Goal: Task Accomplishment & Management: Use online tool/utility

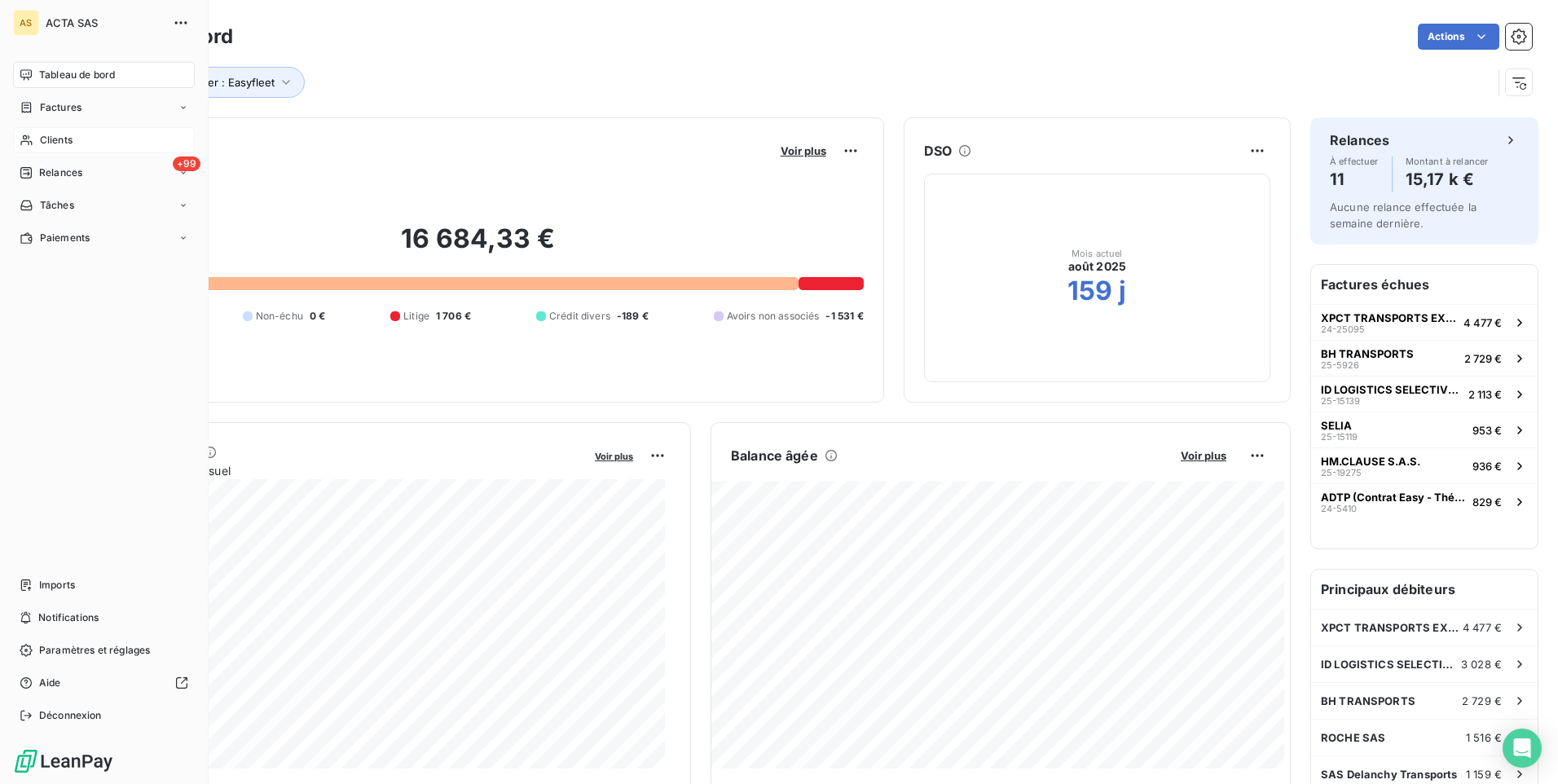
click at [42, 139] on span "Clients" at bounding box center [55, 140] width 32 height 15
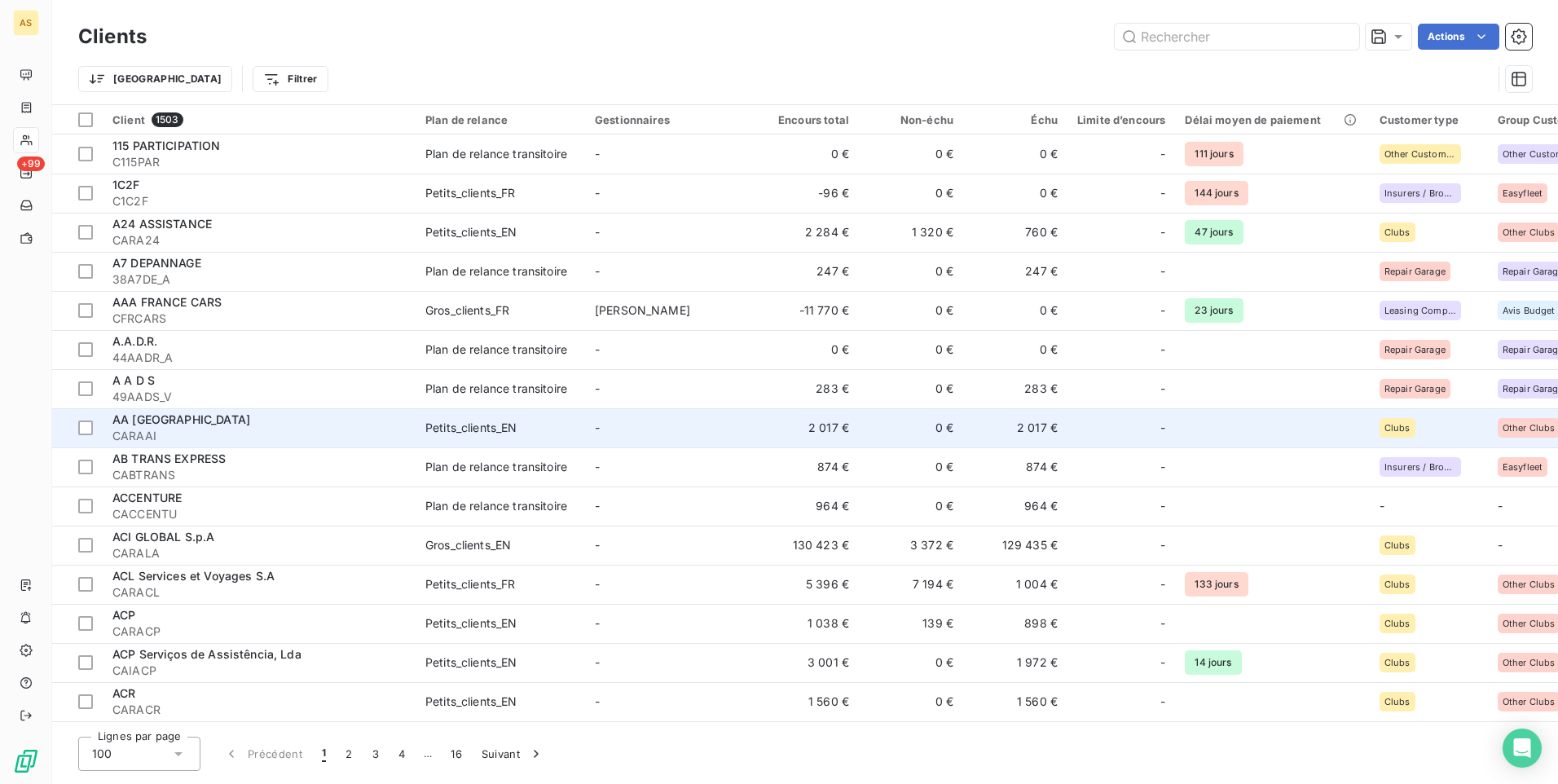
click at [662, 426] on td "-" at bounding box center [669, 427] width 169 height 40
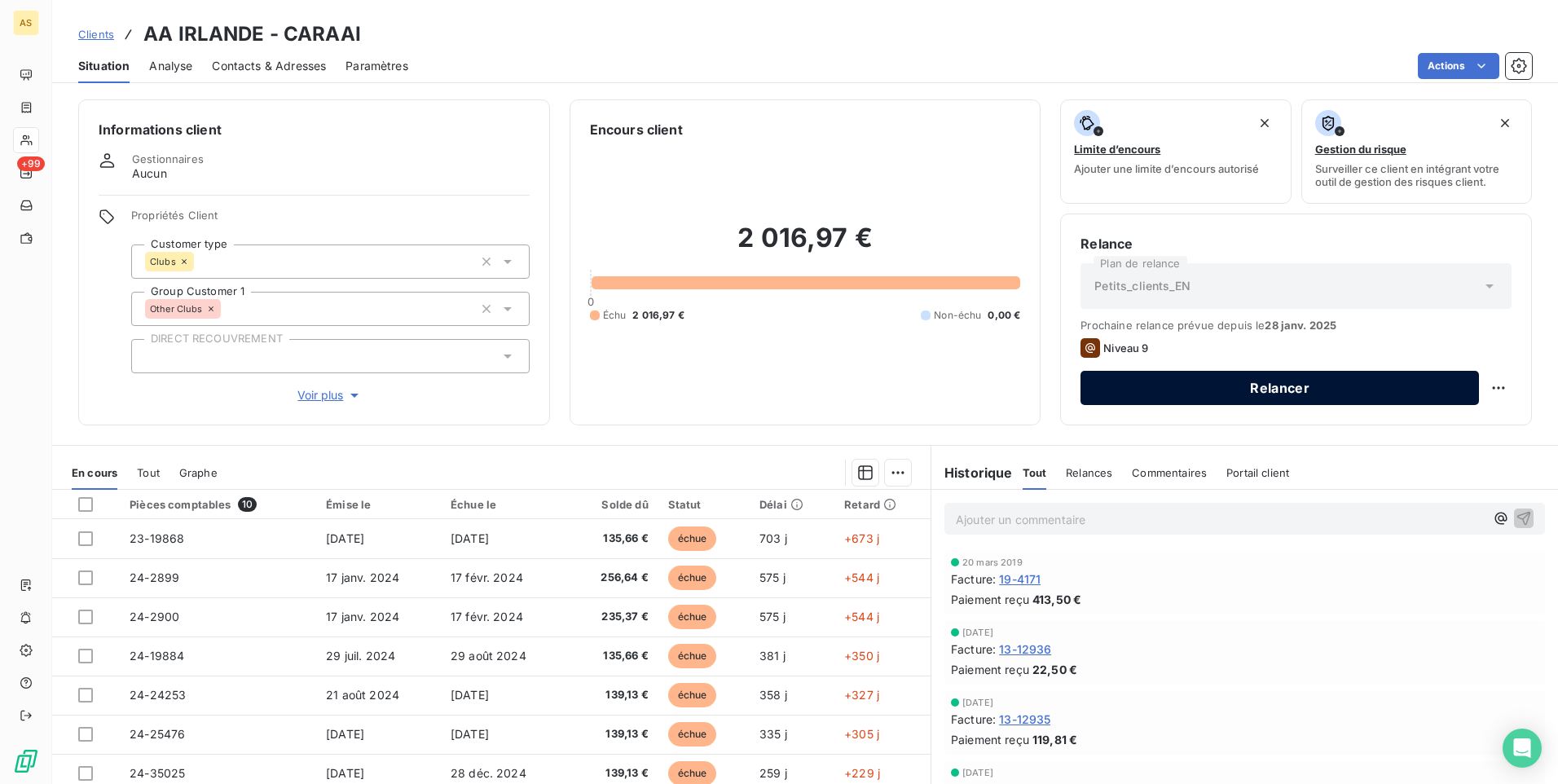
click at [1178, 397] on button "Relancer" at bounding box center [1279, 387] width 398 height 34
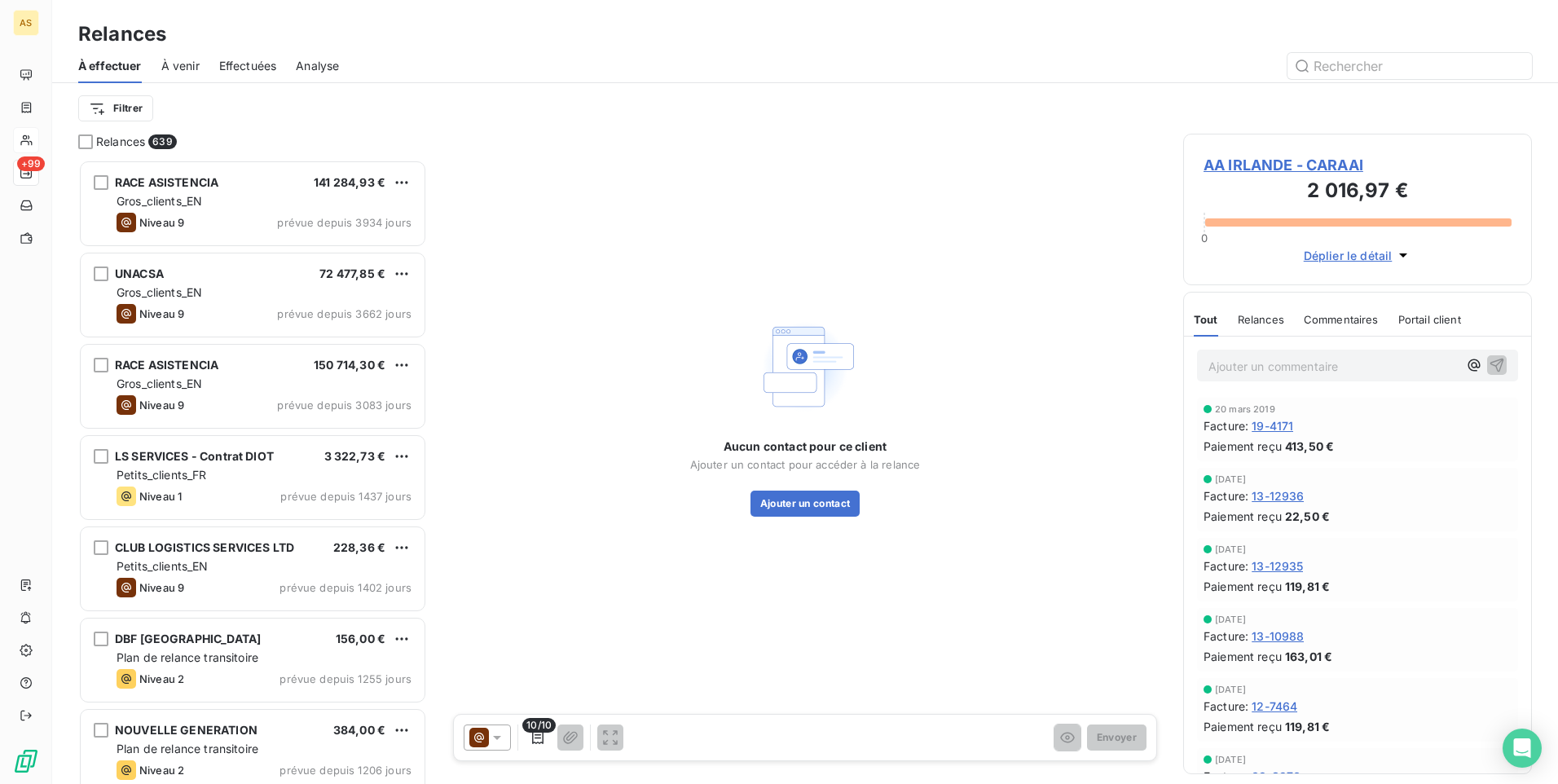
scroll to position [612, 336]
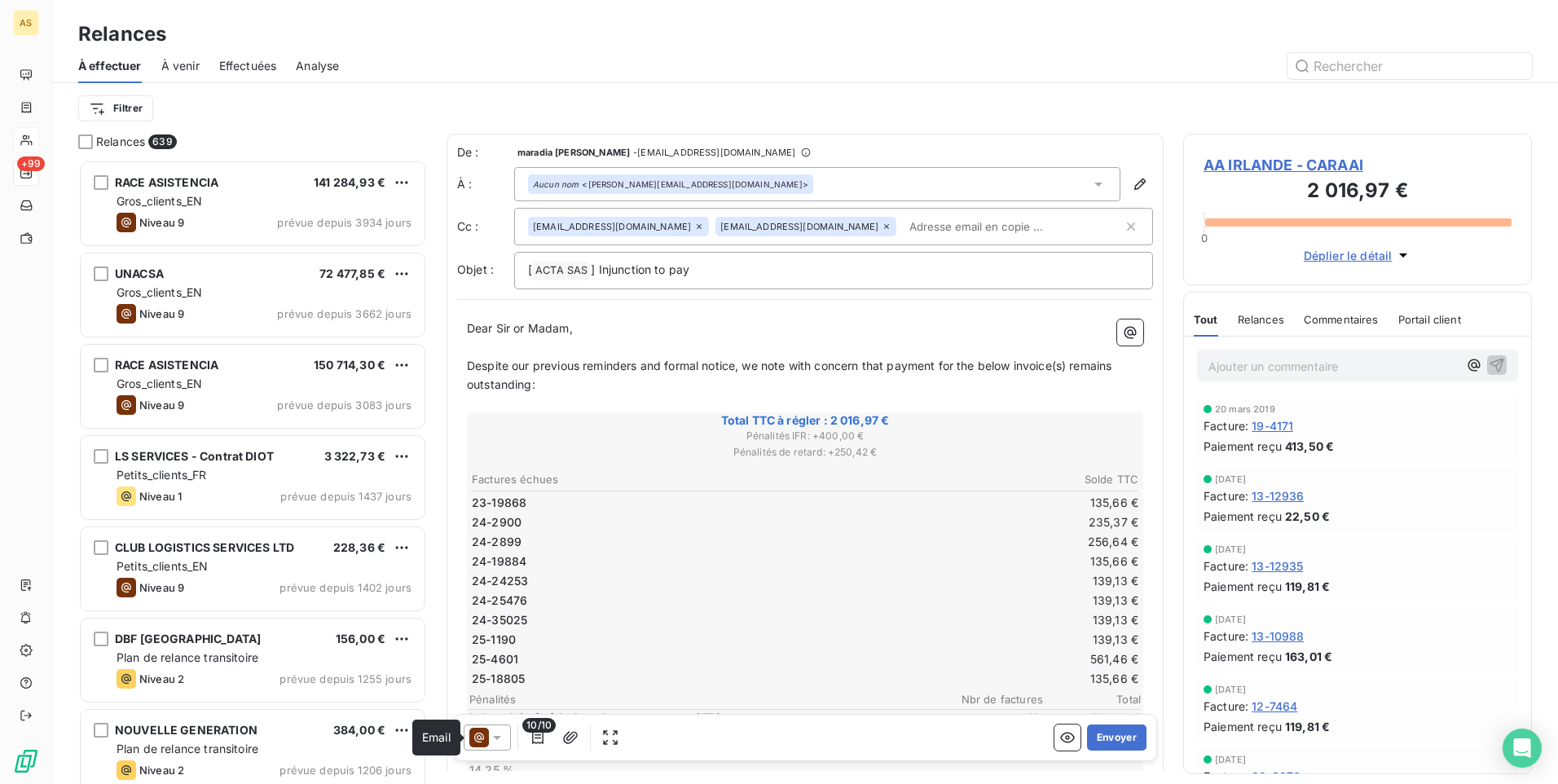
click at [490, 734] on icon at bounding box center [497, 737] width 17 height 17
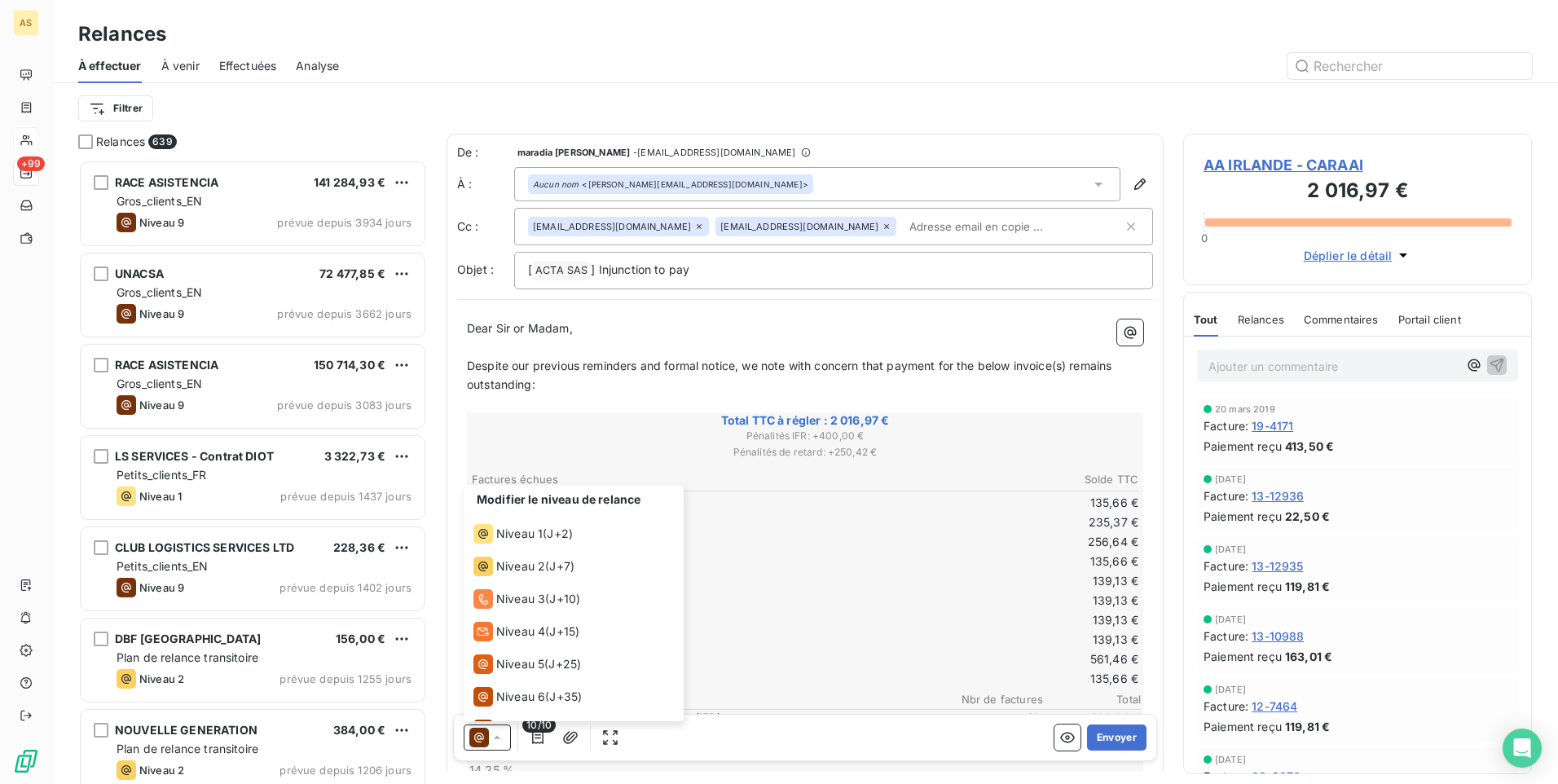
scroll to position [89, 0]
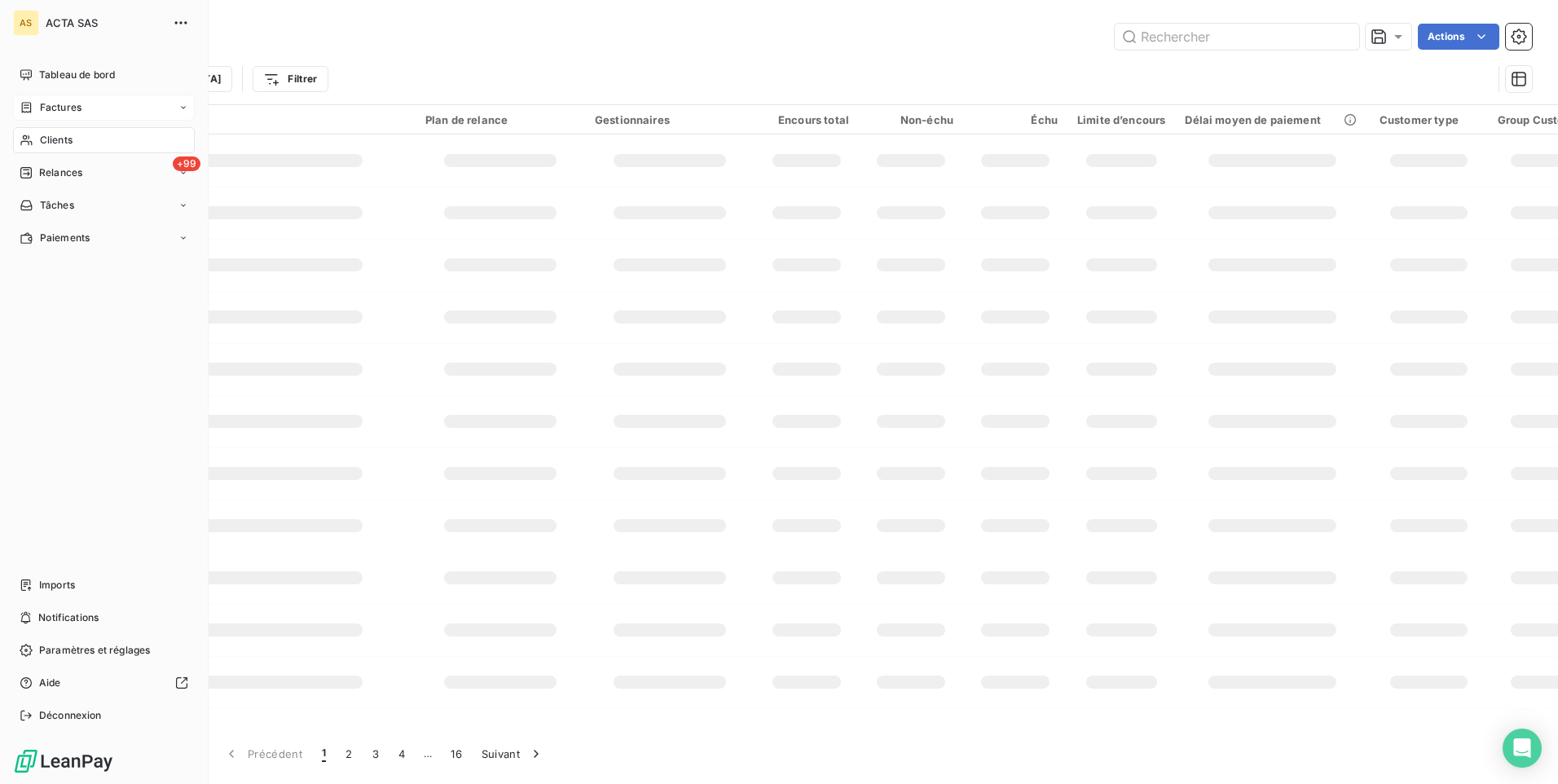
click at [40, 104] on span "Factures" at bounding box center [60, 108] width 41 height 15
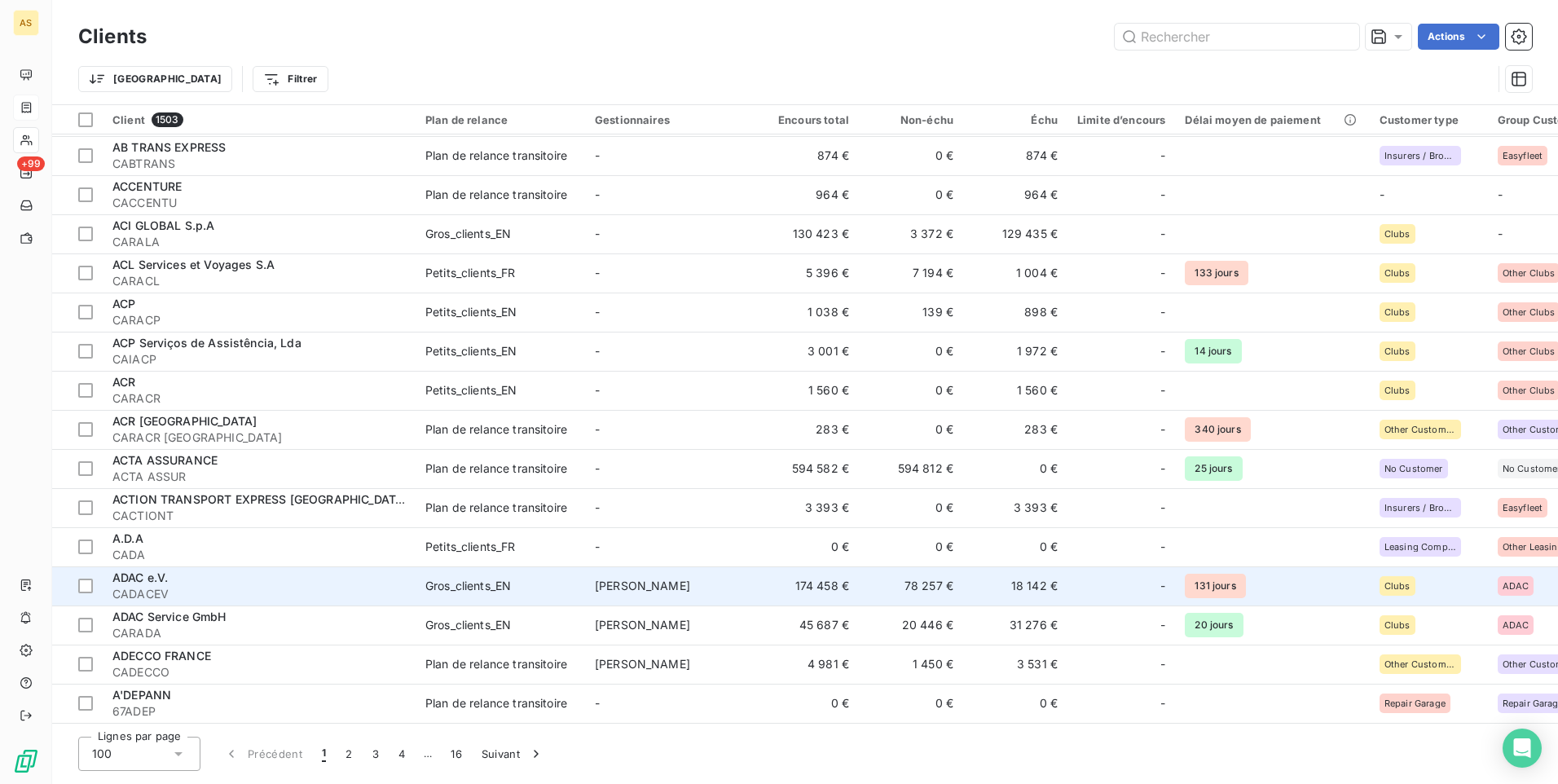
scroll to position [326, 0]
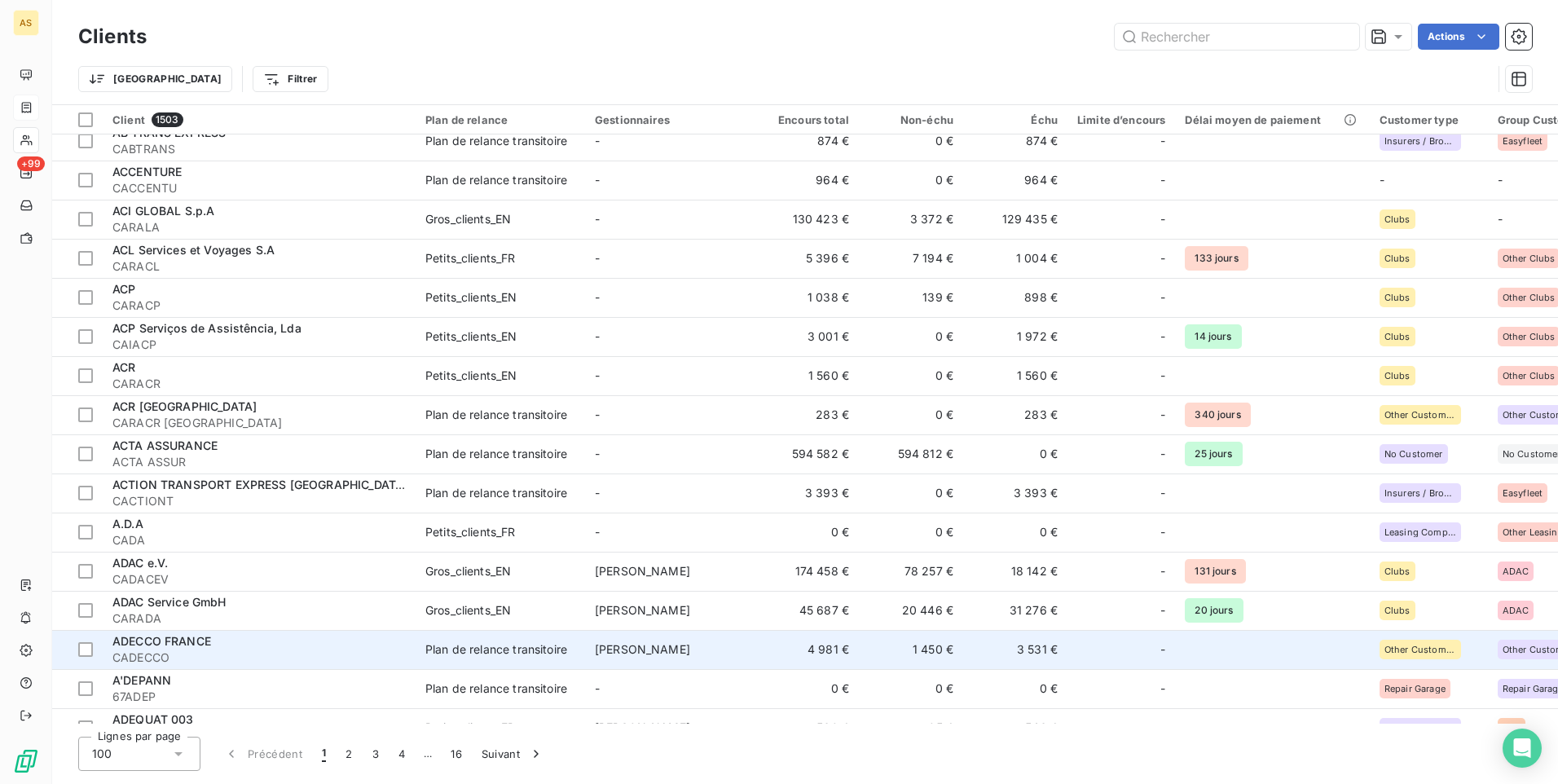
click at [835, 652] on td "4 981 €" at bounding box center [806, 649] width 104 height 40
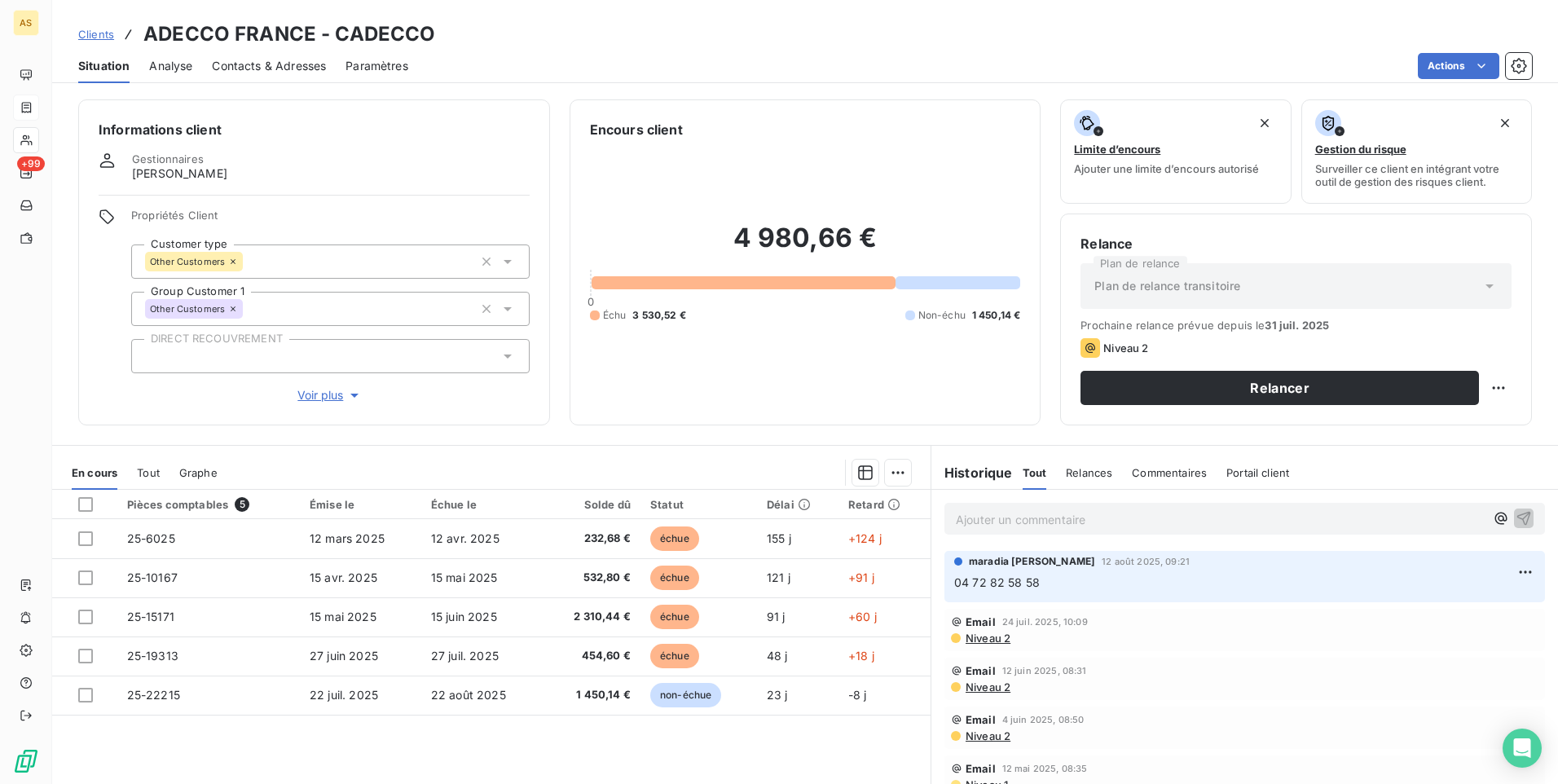
click at [1136, 369] on div "Prochaine relance prévue depuis le [DATE] Niveau 2 Relancer" at bounding box center [1295, 362] width 431 height 86
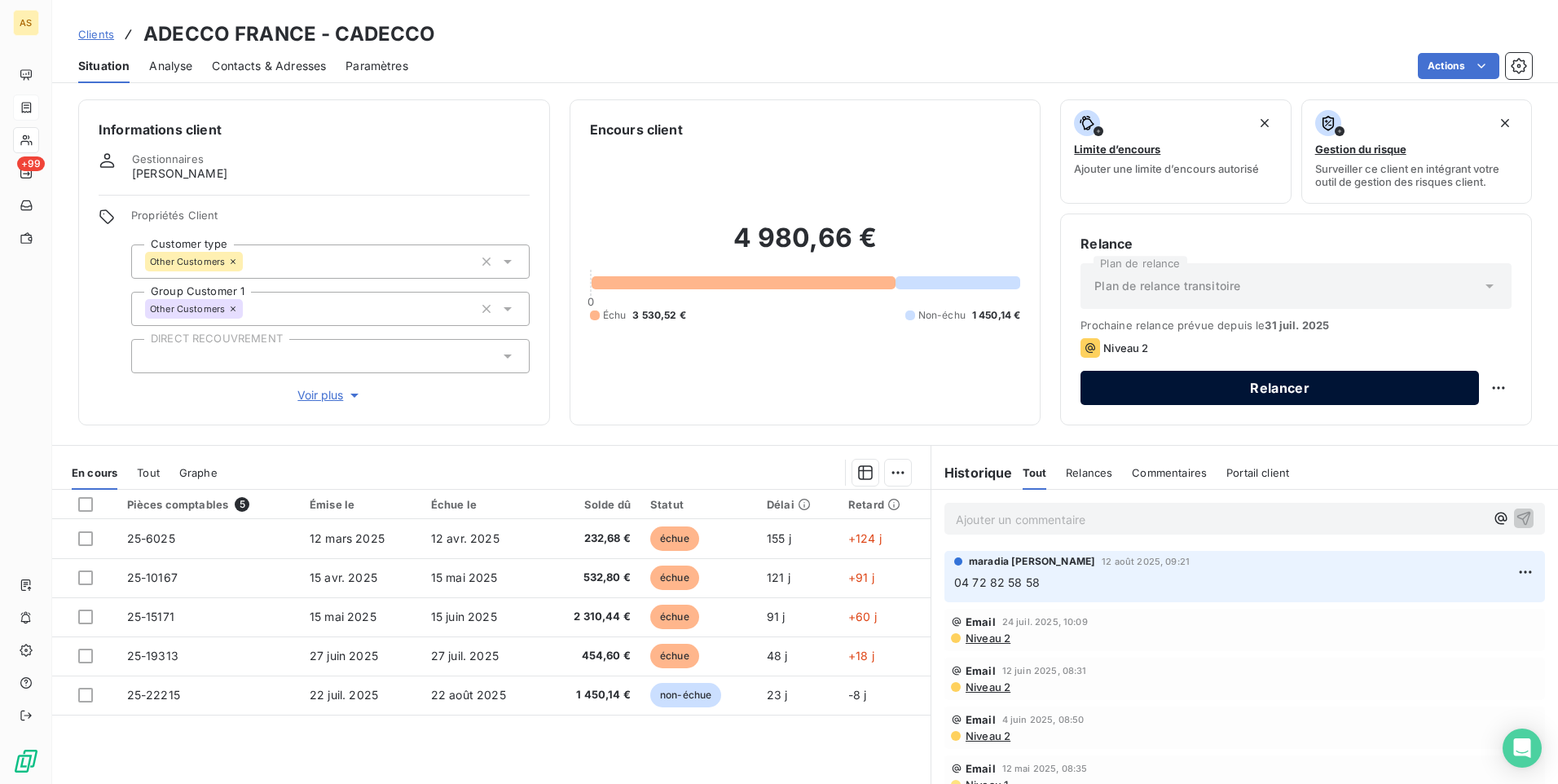
click at [1098, 394] on button "Relancer" at bounding box center [1279, 387] width 398 height 34
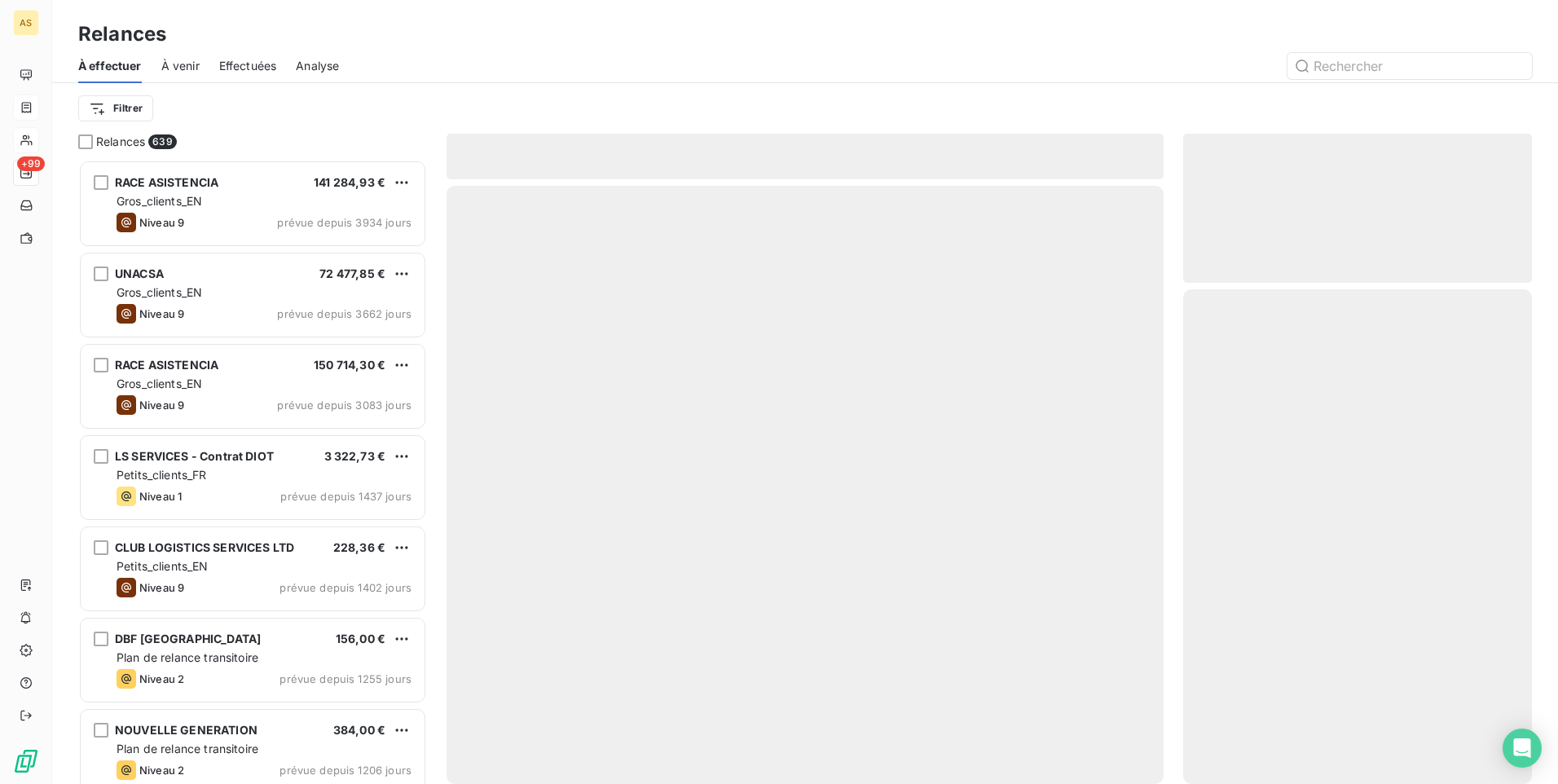
scroll to position [612, 336]
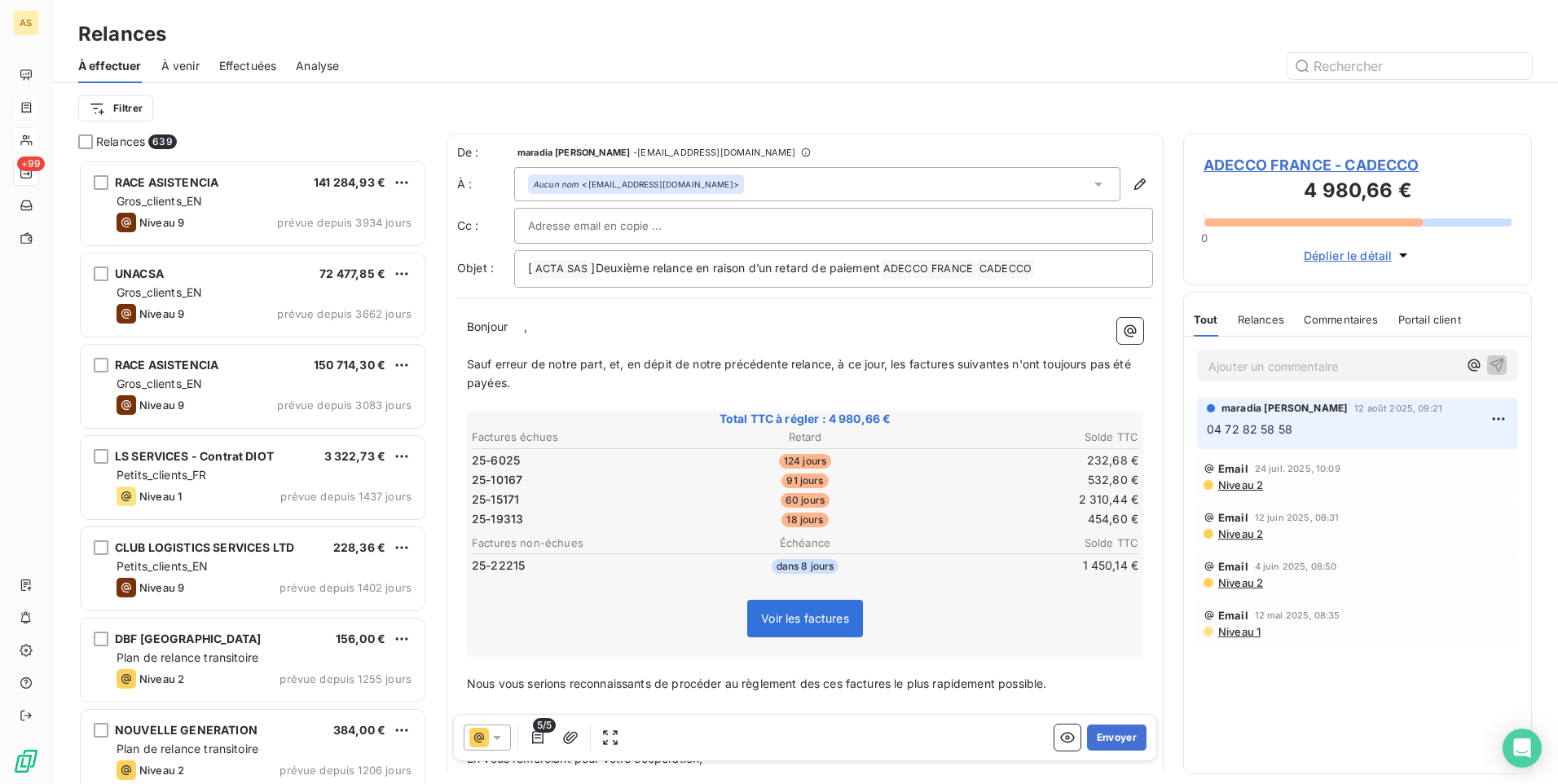
drag, startPoint x: 463, startPoint y: 319, endPoint x: 625, endPoint y: 376, distance: 171.7
click at [614, 374] on div "Bonjour ﻿ ﻿ , ﻿ Sauf erreur de notre part, et, en dépit de notre précédente rel…" at bounding box center [804, 737] width 696 height 858
drag, startPoint x: 586, startPoint y: 383, endPoint x: 850, endPoint y: 369, distance: 264.4
click at [850, 369] on p "Sauf erreur de notre part, et, en dépit de notre précédente relance, à ce jour,…" at bounding box center [805, 373] width 677 height 38
click at [779, 313] on div "Bonjour ﻿ ﻿ , ﻿ Sauf erreur de notre part, et, en dépit de notre précédente rel…" at bounding box center [804, 737] width 696 height 858
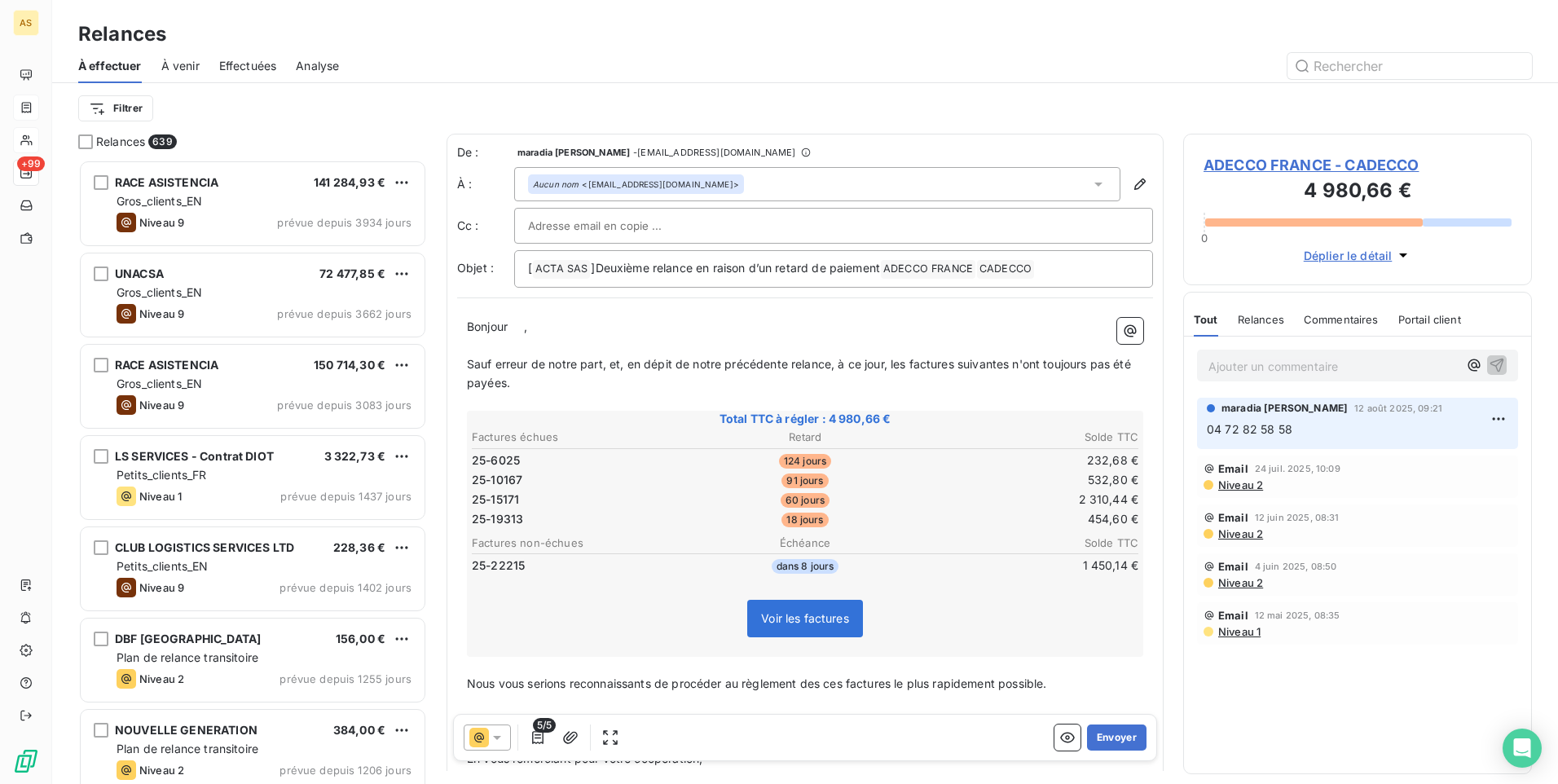
click at [490, 734] on icon at bounding box center [497, 737] width 17 height 17
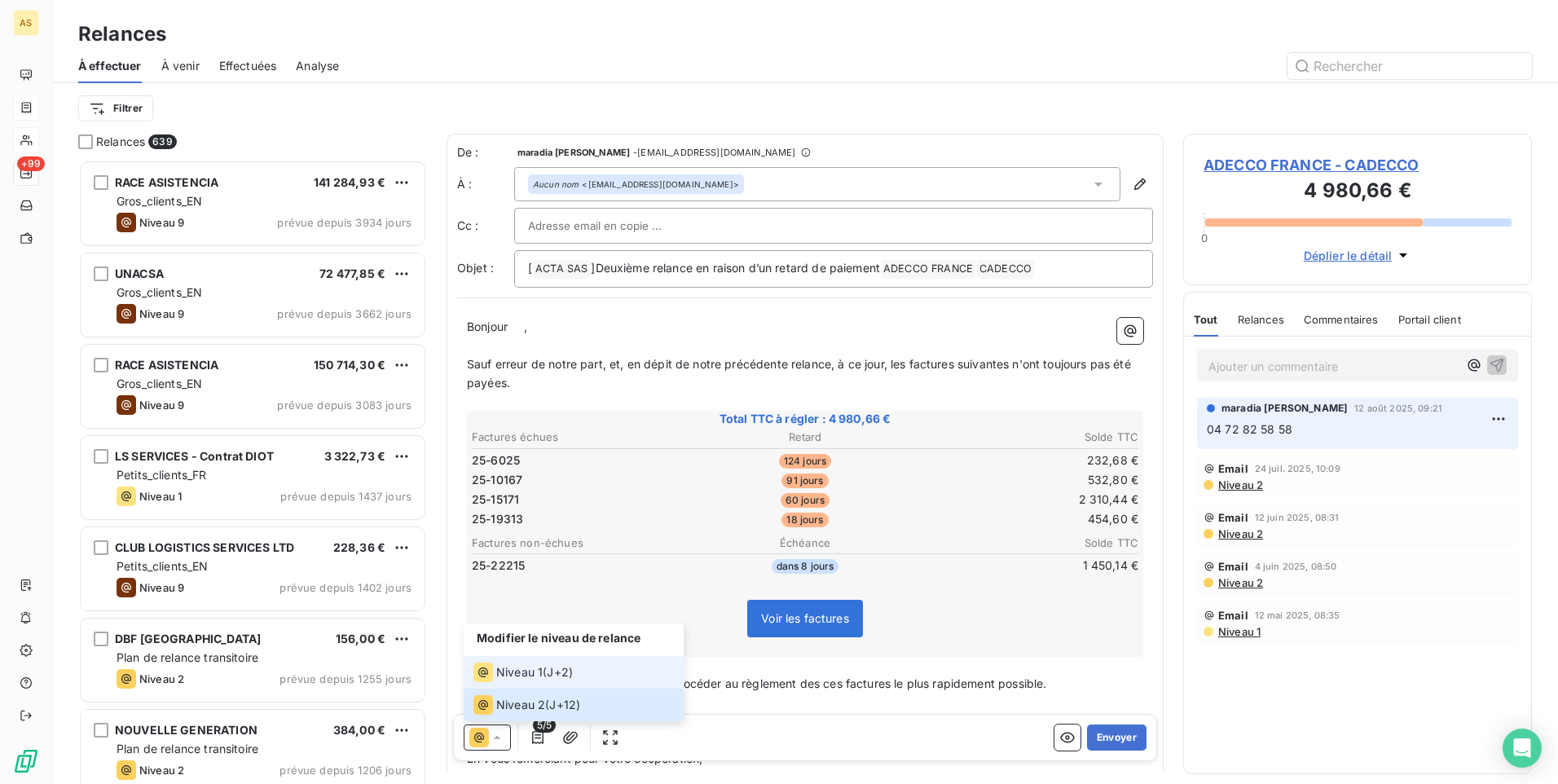
click at [523, 667] on span "Niveau 1" at bounding box center [519, 672] width 47 height 17
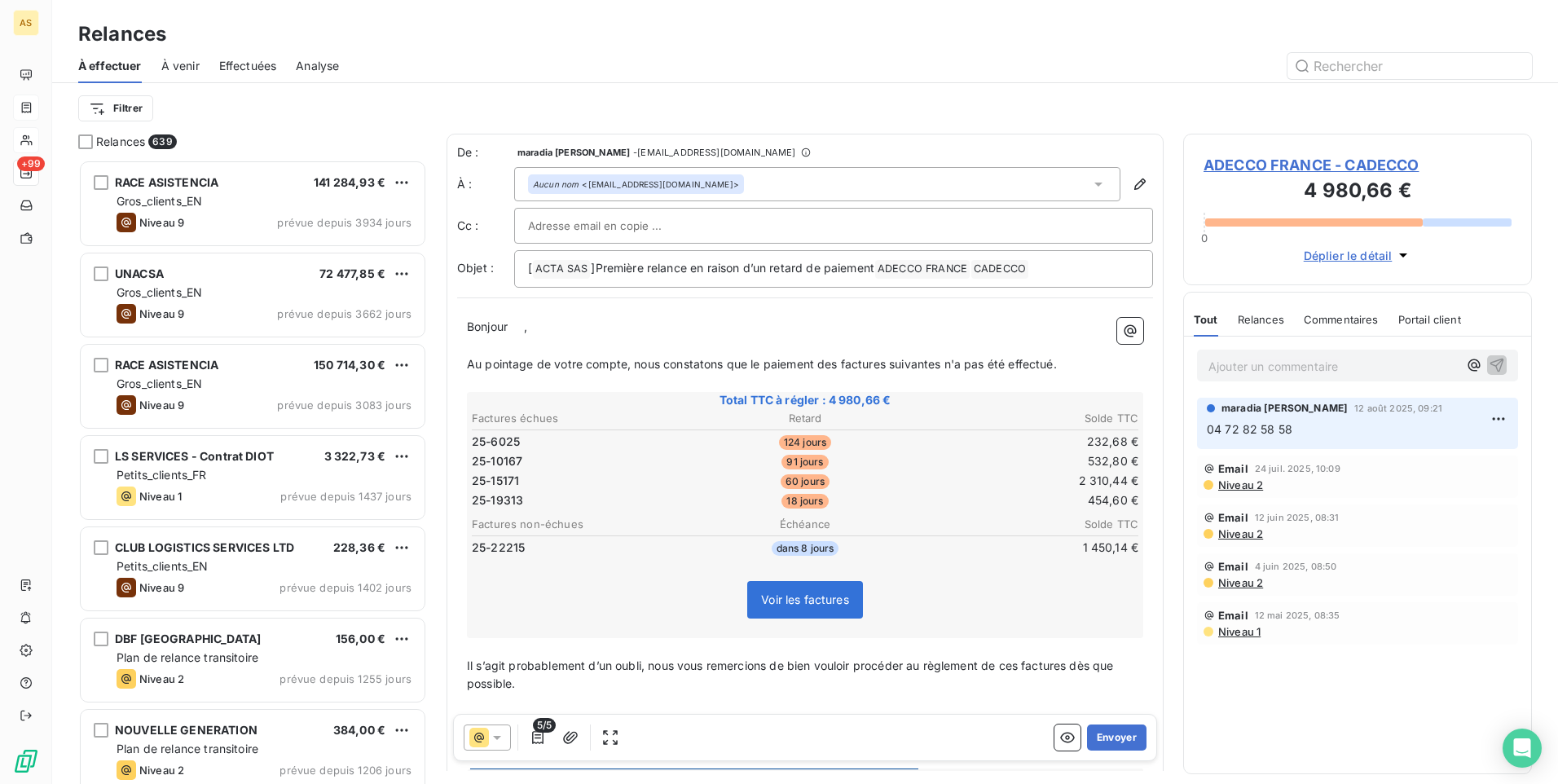
drag, startPoint x: 461, startPoint y: 319, endPoint x: 479, endPoint y: 358, distance: 43.0
click at [491, 358] on div "Bonjour ﻿ ﻿ , ﻿ Au pointage de votre compte, nous constatons que le paiement de…" at bounding box center [804, 728] width 696 height 840
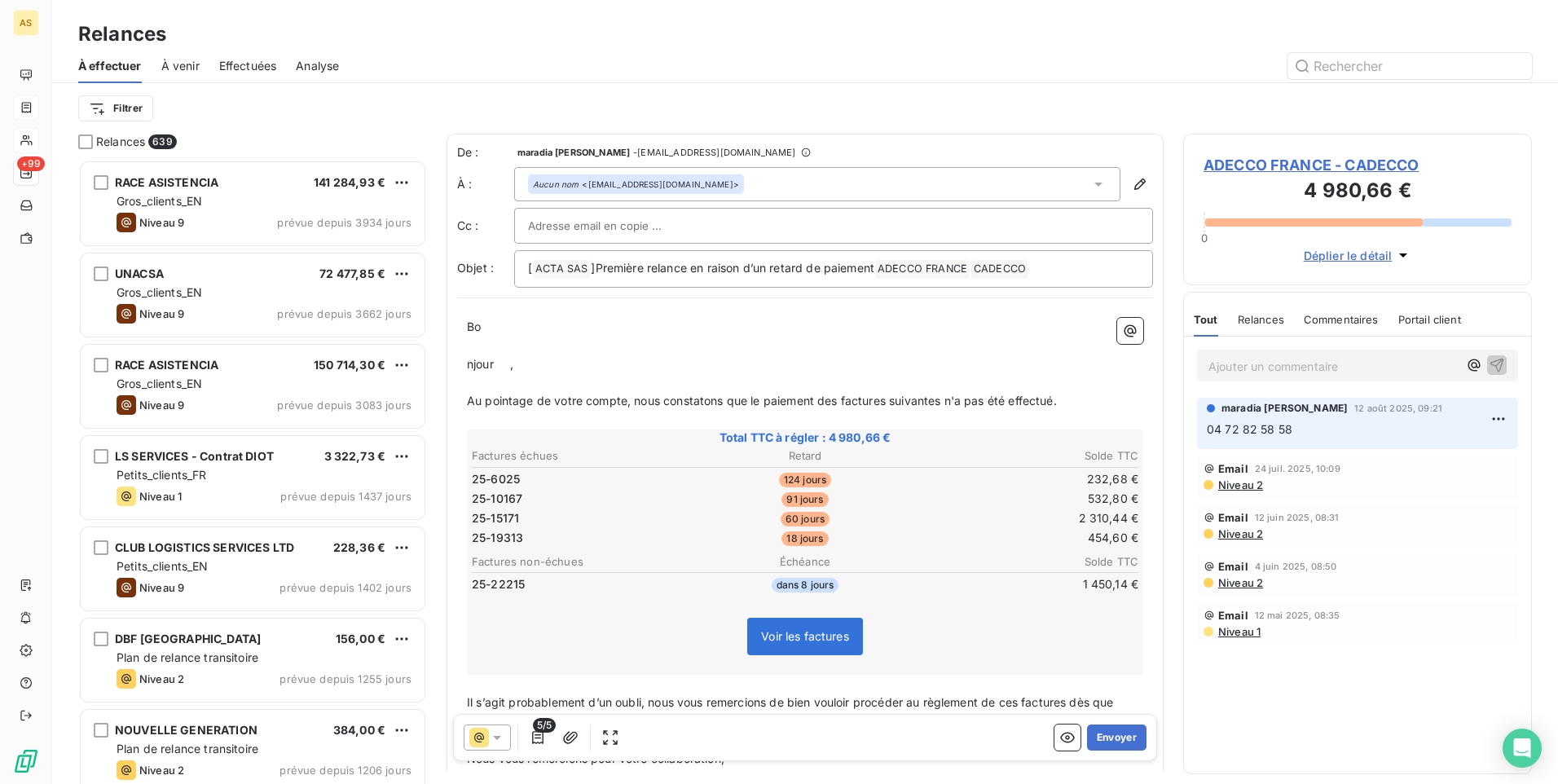
click at [461, 357] on div "Bo ﻿ njour ﻿ ﻿ , ﻿ Au pointage de votre compte, nous constatons que le paiement…" at bounding box center [804, 746] width 696 height 878
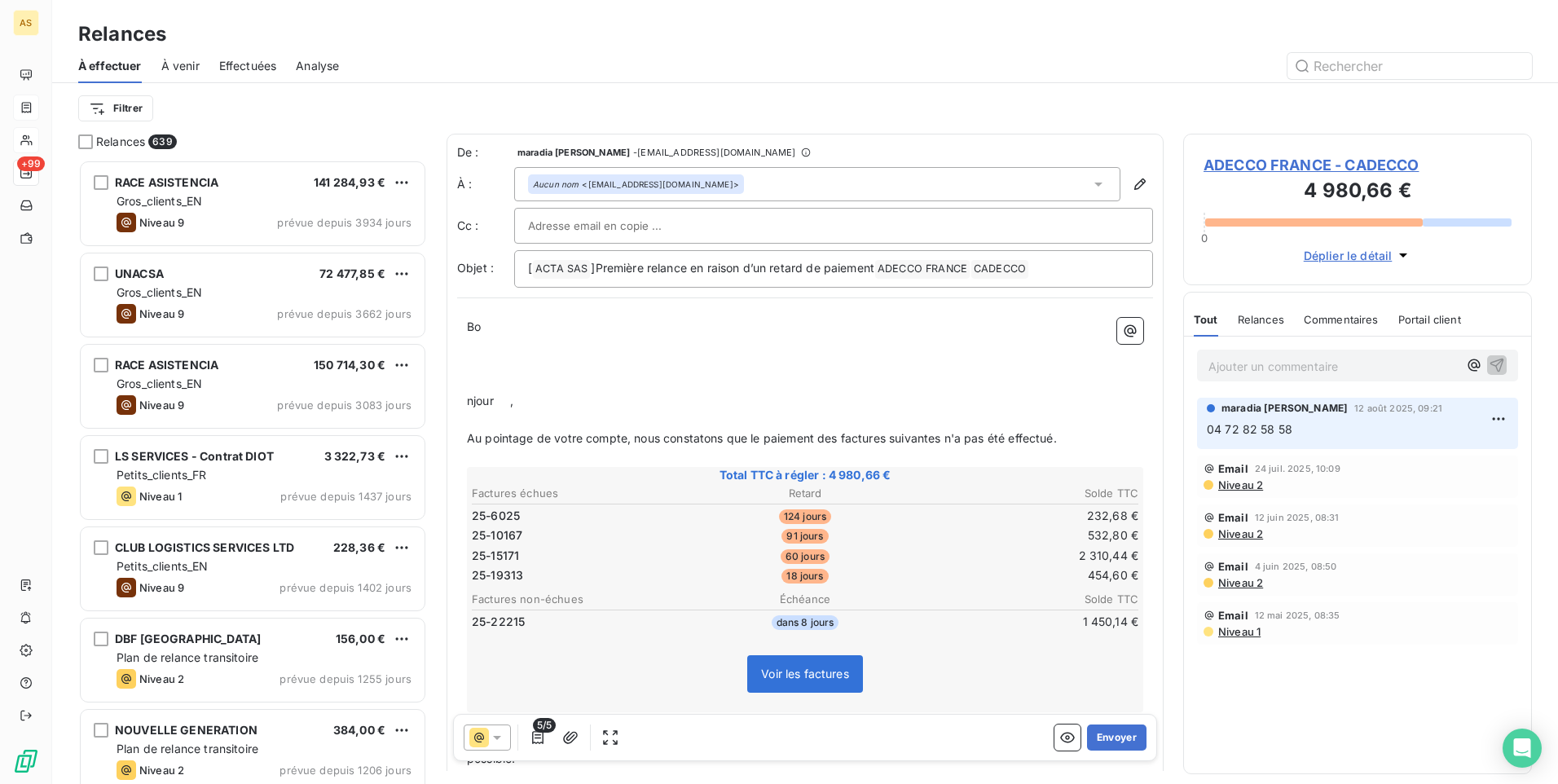
click at [463, 372] on div "Bo ﻿ ﻿ ﻿ njour ﻿ ﻿ , ﻿ Au pointage de votre compte, nous constatons que le paie…" at bounding box center [804, 765] width 696 height 914
click at [457, 391] on div "Bo ﻿ ﻿ ﻿ njour ﻿ ﻿ , ﻿ Au pointage de votre compte, nous constatons que le paie…" at bounding box center [804, 765] width 696 height 914
click at [469, 403] on div "Bo ﻿ ﻿ ﻿ njour ﻿ ﻿ , ﻿ Au pointage de votre compte, nous constatons que le paie…" at bounding box center [804, 765] width 696 height 914
click at [465, 404] on div "Bo ﻿ ﻿ ﻿ njour ﻿ ﻿ , ﻿ Au pointage de votre compte, nous constatons que le paie…" at bounding box center [804, 765] width 696 height 914
click at [485, 403] on span "njour" at bounding box center [480, 400] width 27 height 14
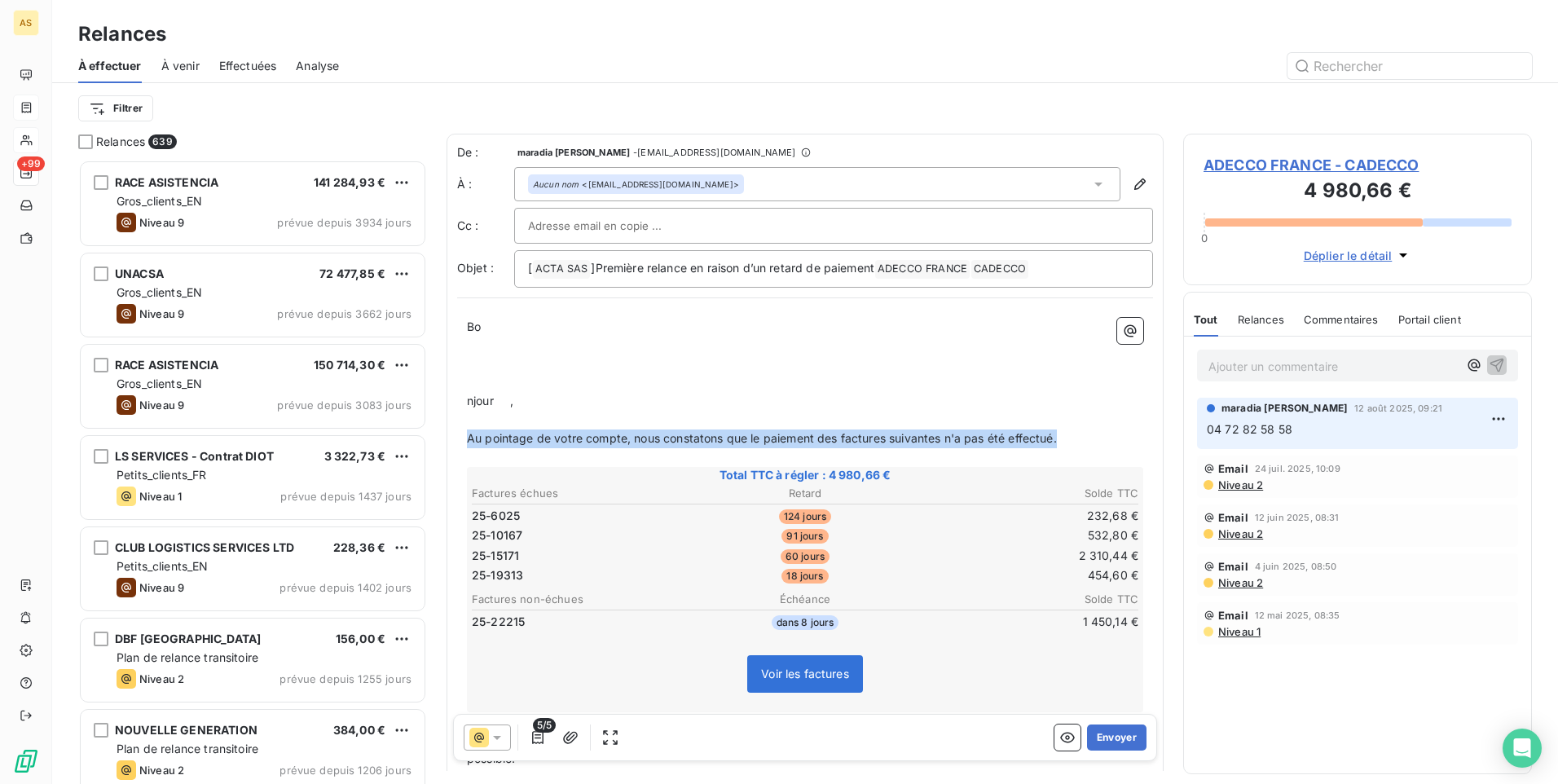
drag, startPoint x: 1112, startPoint y: 443, endPoint x: 464, endPoint y: 445, distance: 648.0
click at [464, 440] on div "Bo ﻿ ﻿ ﻿ njour ﻿ ﻿ , ﻿ Au pointage de votre compte, nous constatons que le paie…" at bounding box center [804, 765] width 696 height 914
copy span "Au pointage de votre compte, nous constatons que le paiement des factures suiva…"
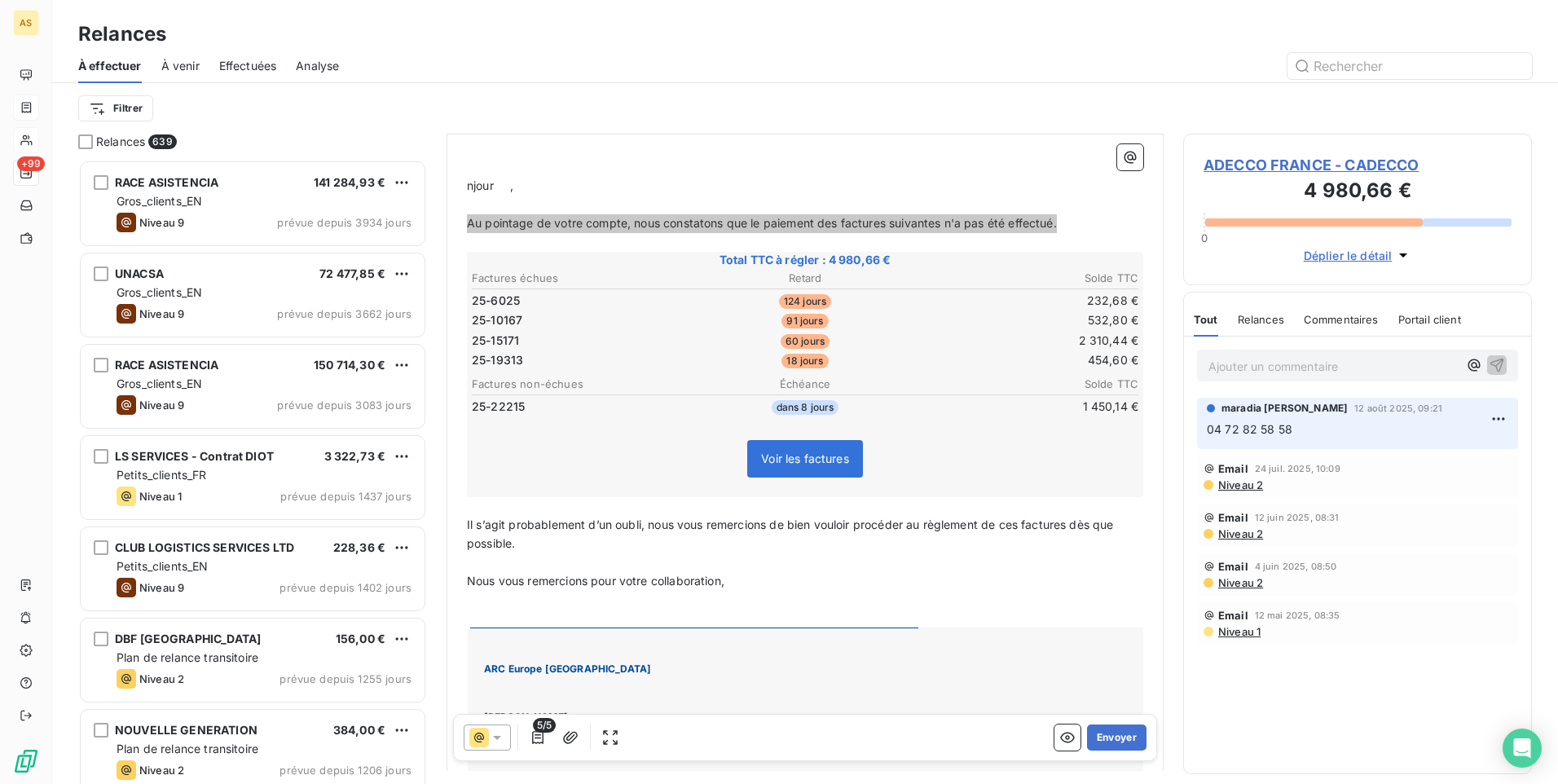
scroll to position [245, 0]
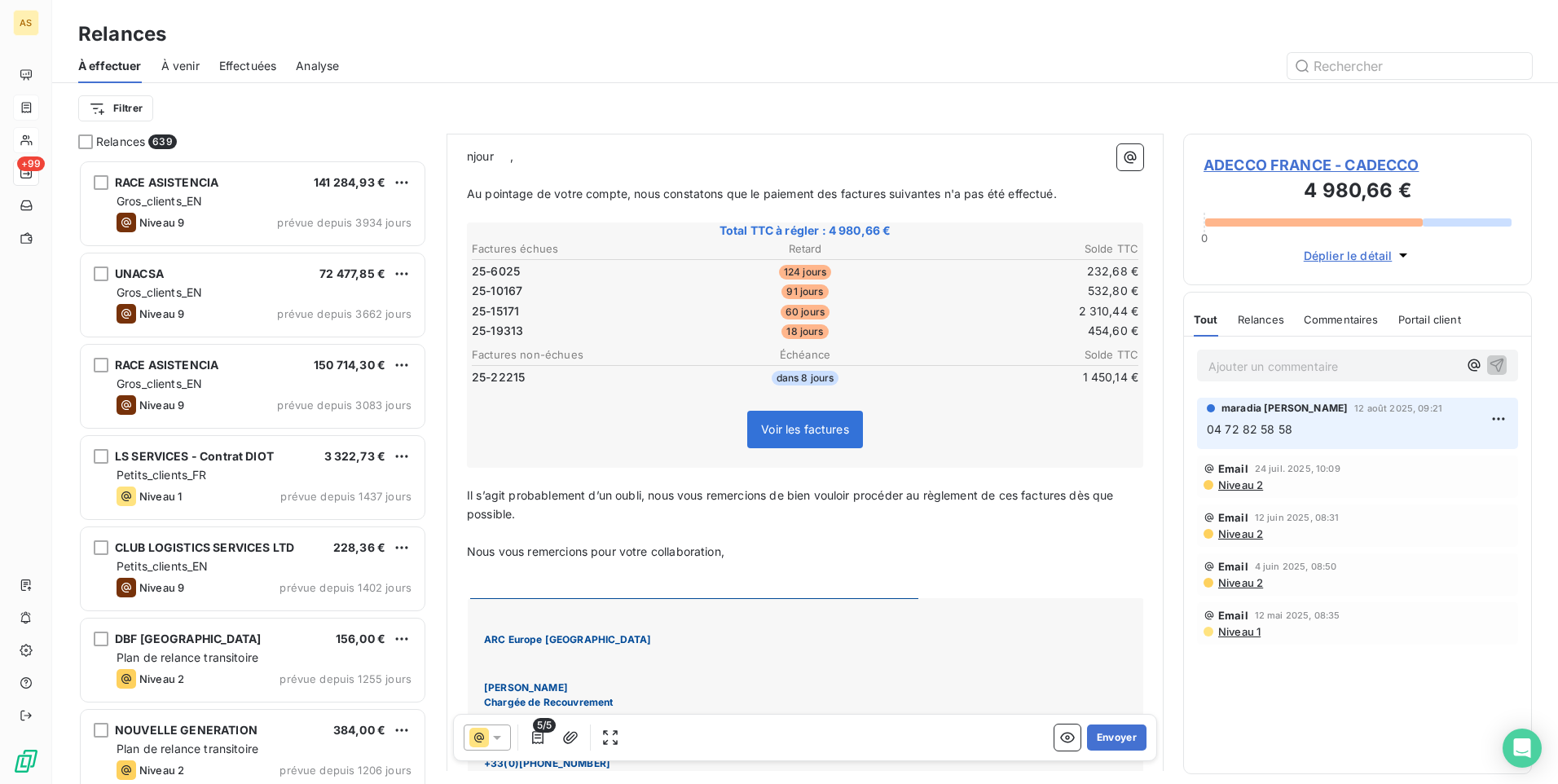
click at [495, 738] on icon at bounding box center [496, 737] width 8 height 4
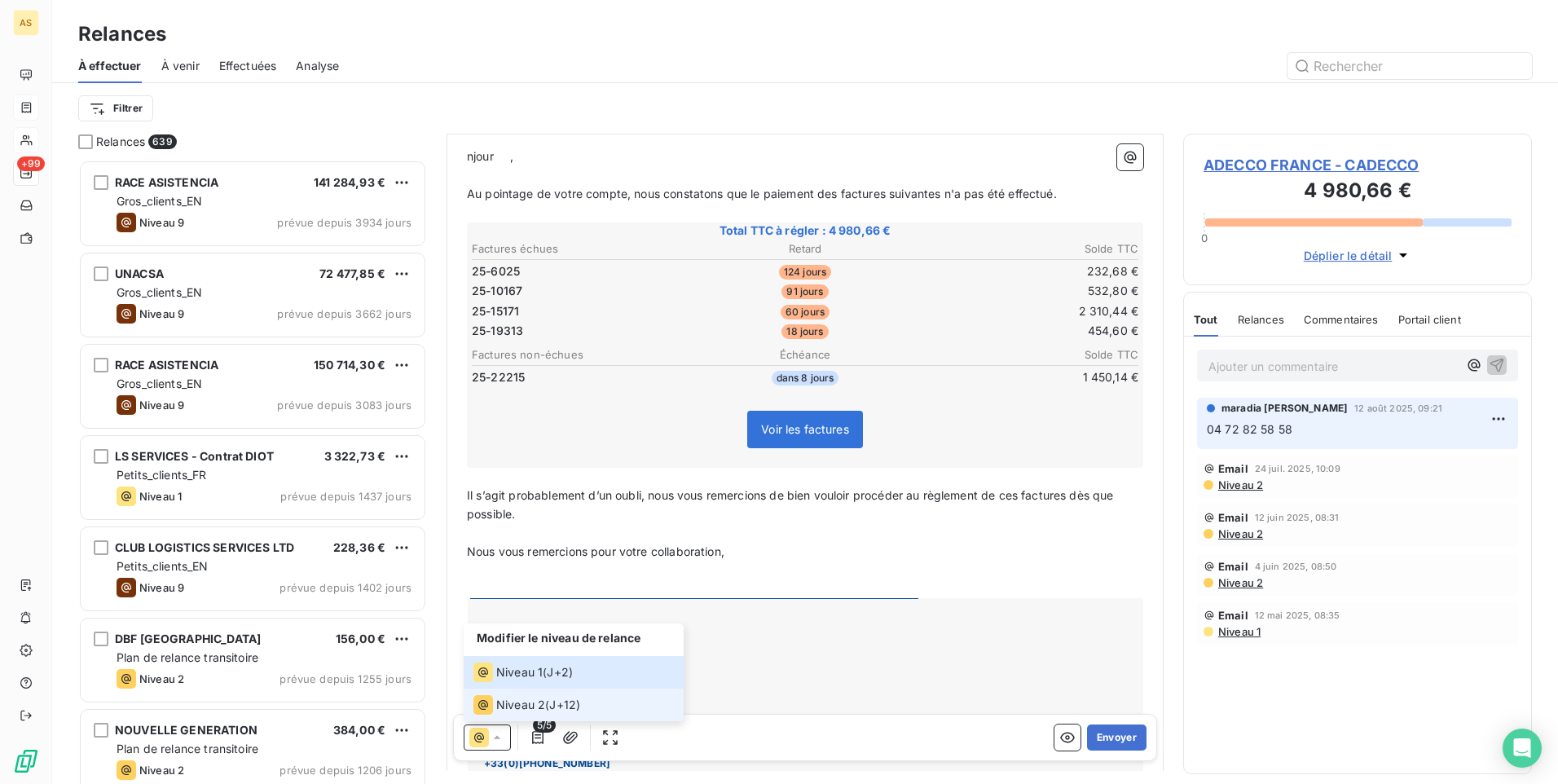
click at [523, 700] on span "Niveau 2" at bounding box center [520, 705] width 49 height 17
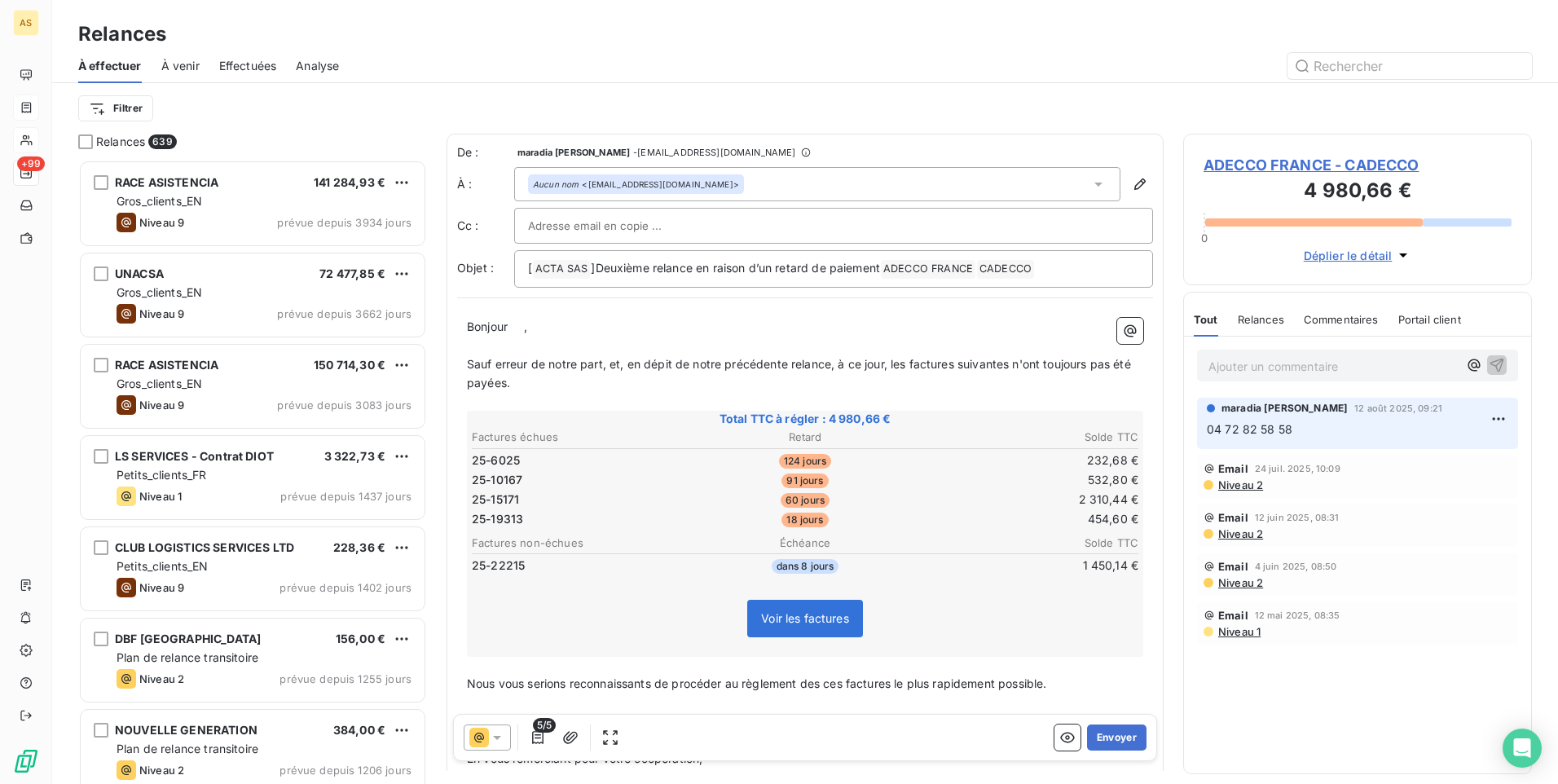
click at [465, 320] on div "Bonjour ﻿ ﻿ , ﻿ Sauf erreur de notre part, et, en dépit de notre précédente rel…" at bounding box center [804, 737] width 696 height 858
drag, startPoint x: 461, startPoint y: 325, endPoint x: 493, endPoint y: 342, distance: 36.2
click at [486, 332] on div "Bonjour ﻿ ﻿ , ﻿ Sauf erreur de notre part, et, en dépit de notre précédente rel…" at bounding box center [804, 737] width 696 height 858
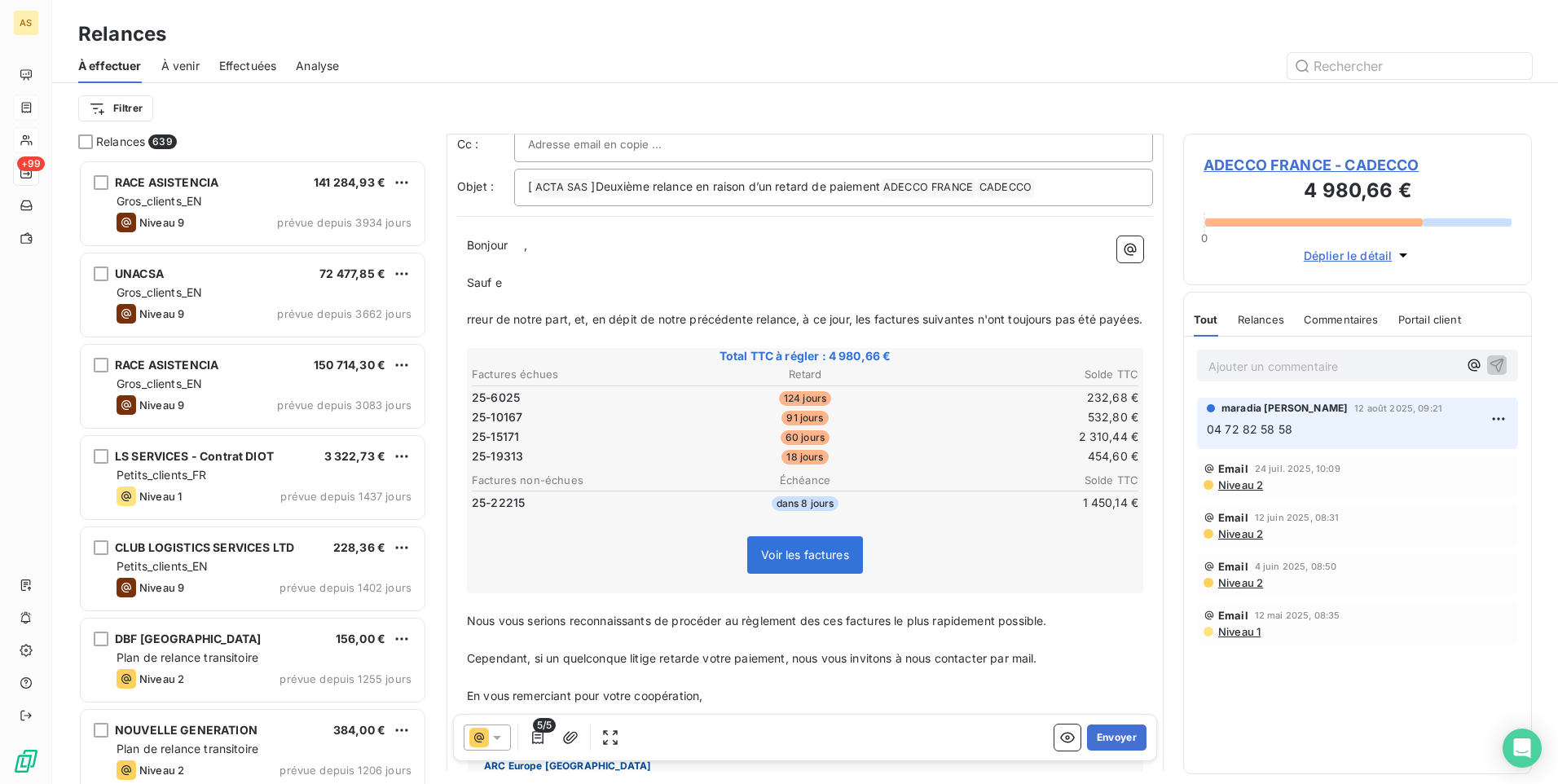
click at [468, 319] on span "rreur de notre part, et, en dépit de notre précédente relance, à ce jour, les f…" at bounding box center [804, 318] width 676 height 14
click at [488, 320] on span "rreur de notre part, et, en dépit de notre précédente relance, à ce jour, les f…" at bounding box center [804, 318] width 676 height 14
click at [465, 319] on div "Bonjour ﻿ ﻿ , ﻿ Sauf e ﻿ rreur de notre part, et, en dépit de notre précédente …" at bounding box center [804, 665] width 696 height 878
click at [469, 322] on span "rreur de notre part, et, en dépit de notre précédente relance, à ce jour, les f…" at bounding box center [804, 318] width 676 height 14
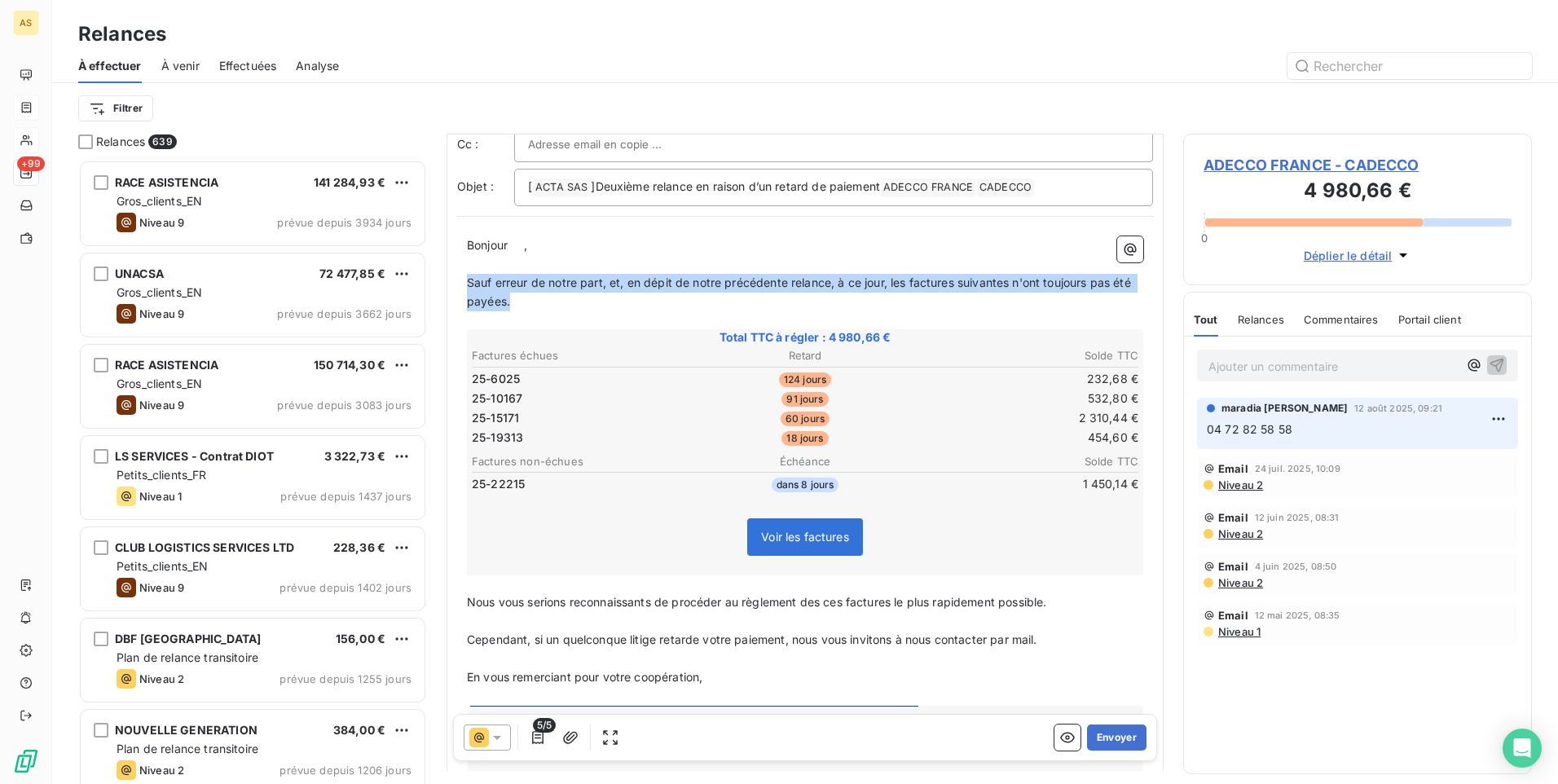
drag, startPoint x: 543, startPoint y: 301, endPoint x: 466, endPoint y: 282, distance: 79.3
click at [466, 282] on div "Bonjour ﻿ ﻿ , ﻿ Sauf erreur de notre part, et, en dépit de notre précédente rel…" at bounding box center [804, 655] width 696 height 858
copy span "Sauf erreur de notre part, et, en dépit de notre précédente relance, à ce jour,…"
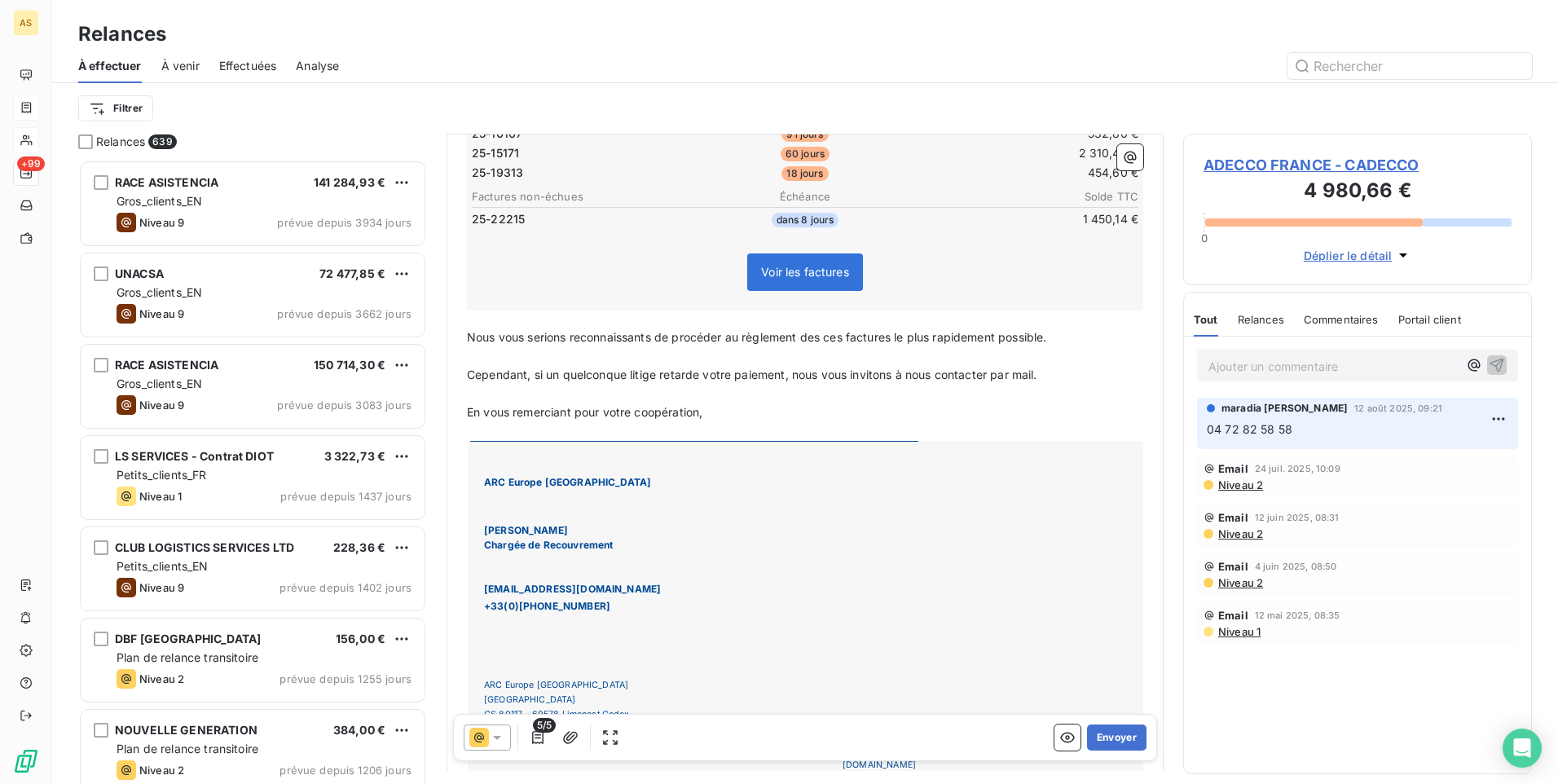
scroll to position [340, 0]
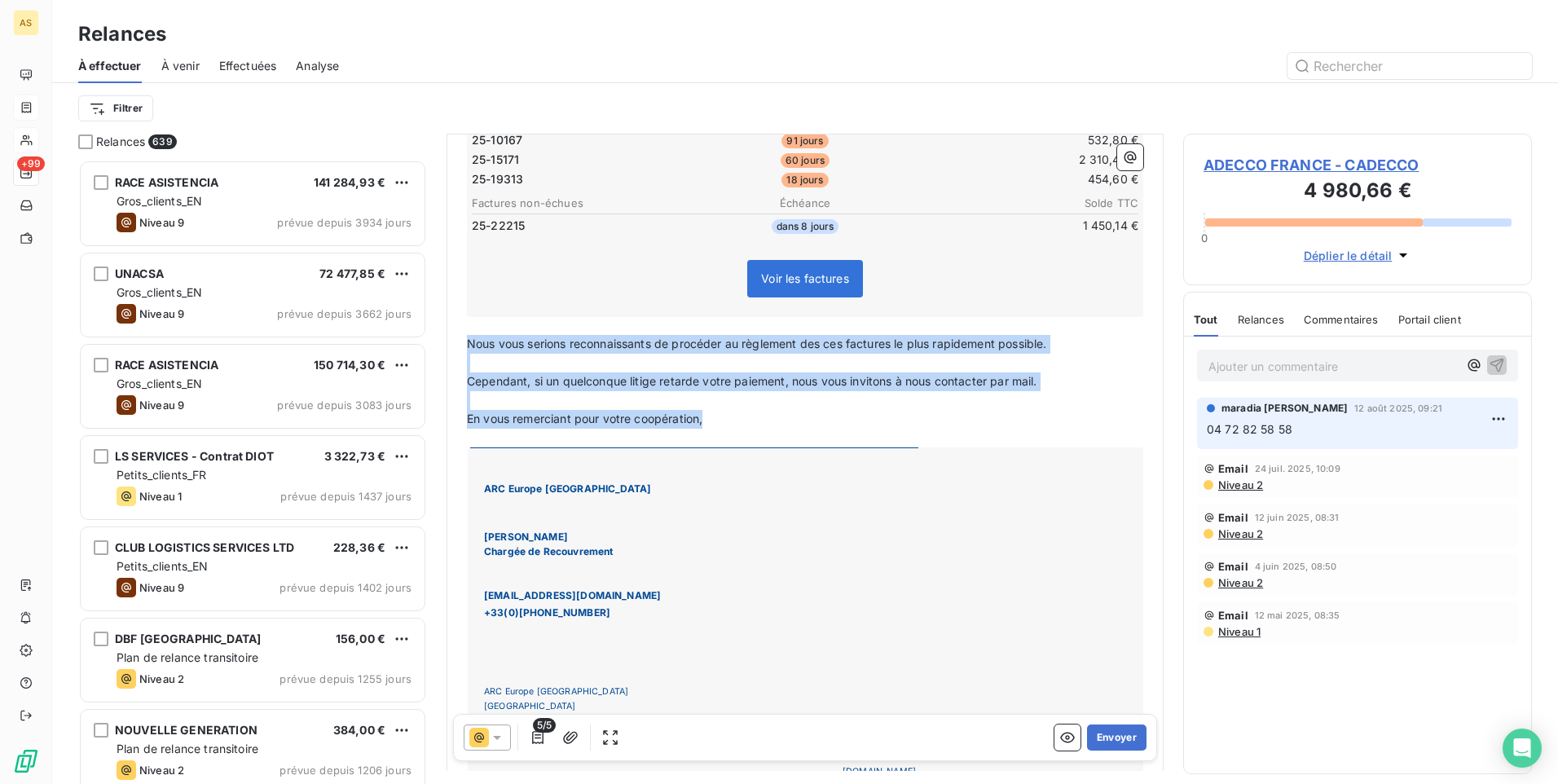
drag, startPoint x: 731, startPoint y: 419, endPoint x: 465, endPoint y: 345, distance: 276.1
click at [465, 345] on div "Bonjour ﻿ ﻿ , ﻿ Sauf erreur de notre part, et, en dépit de notre précédente rel…" at bounding box center [804, 397] width 696 height 858
copy div "Nous vous serions reconnaissants de procéder au règlement des ces factures le p…"
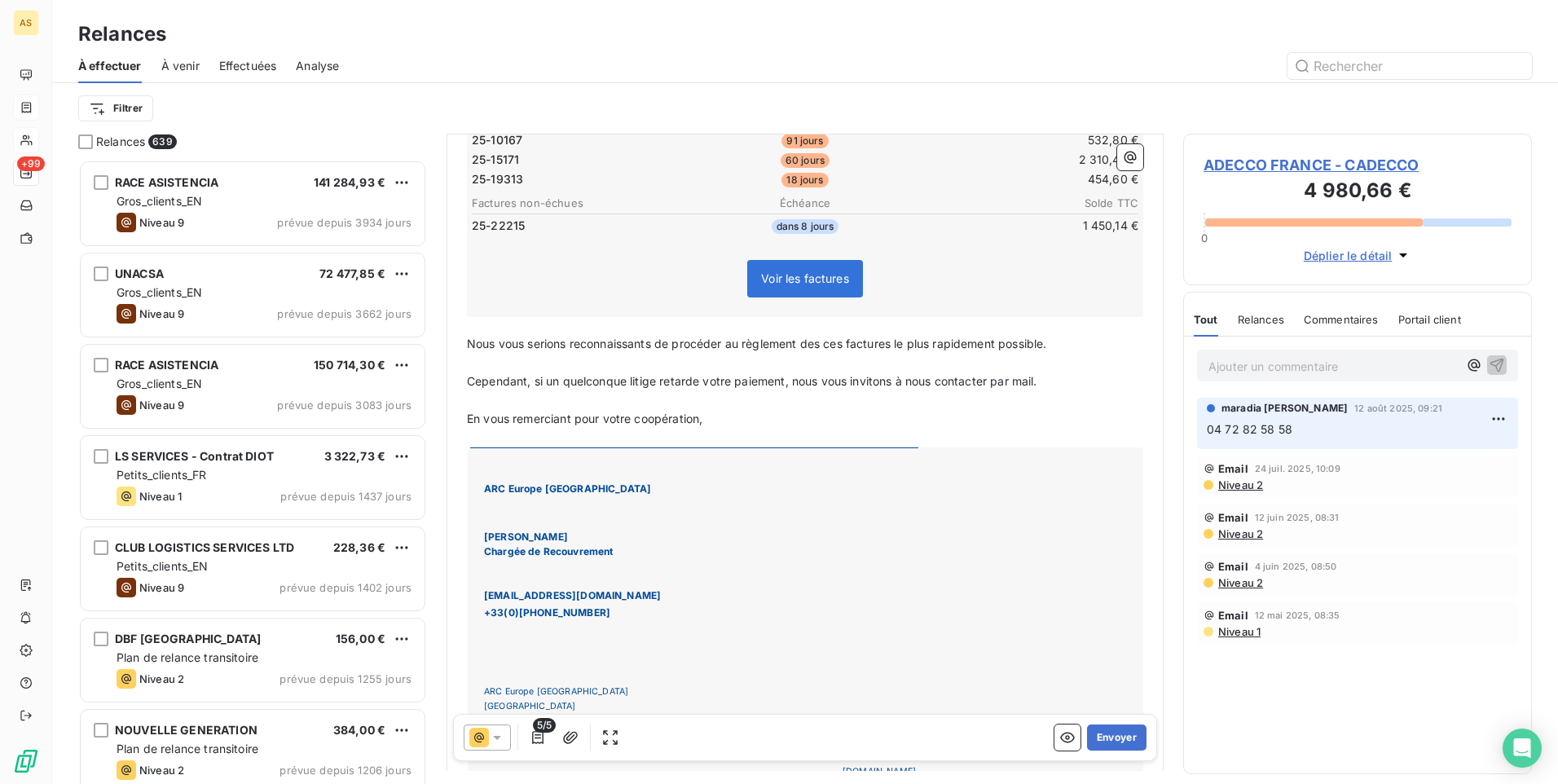
click at [759, 40] on div "Relances" at bounding box center [805, 34] width 1506 height 29
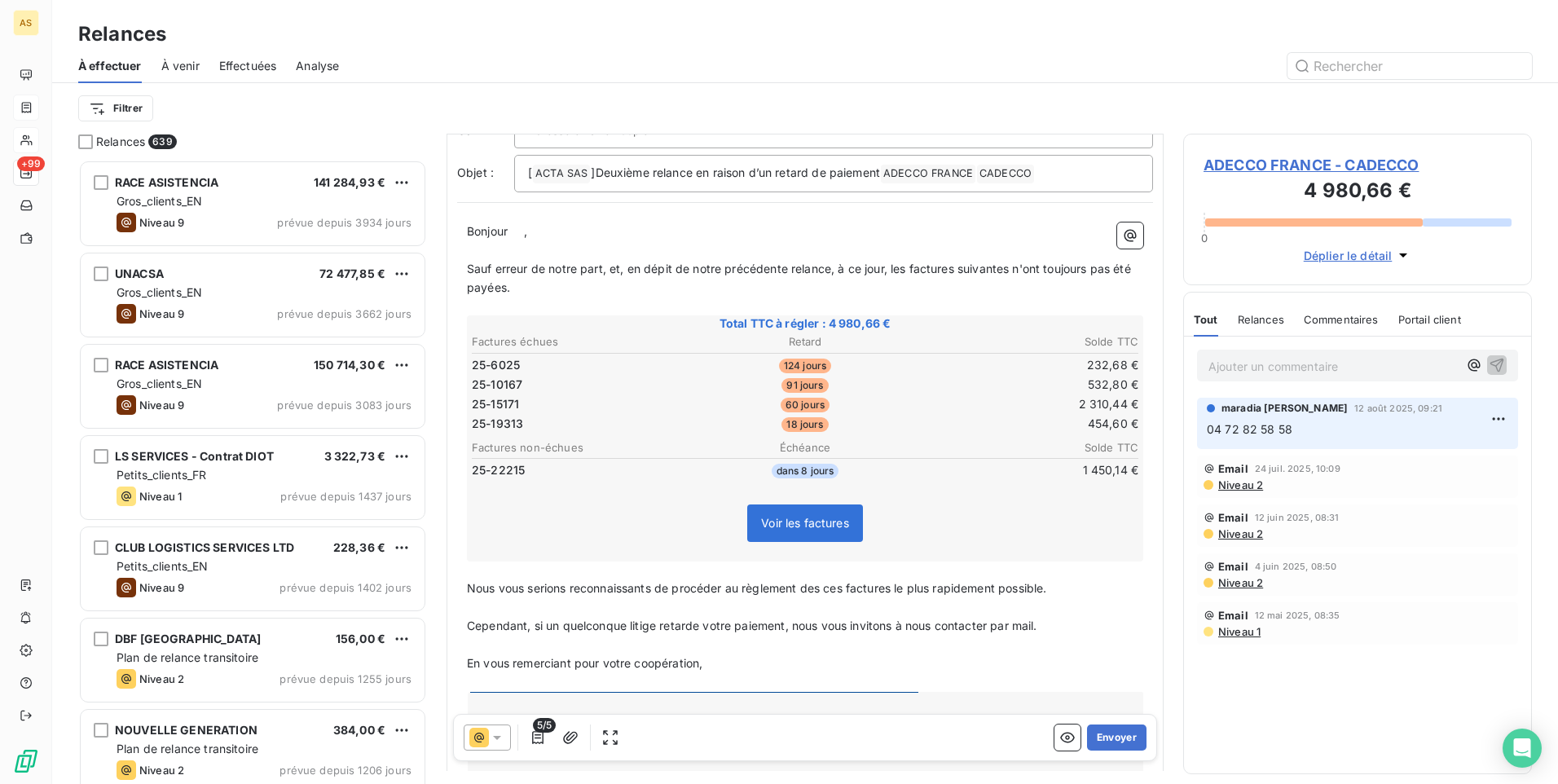
scroll to position [0, 0]
